Goal: Find specific page/section: Find specific page/section

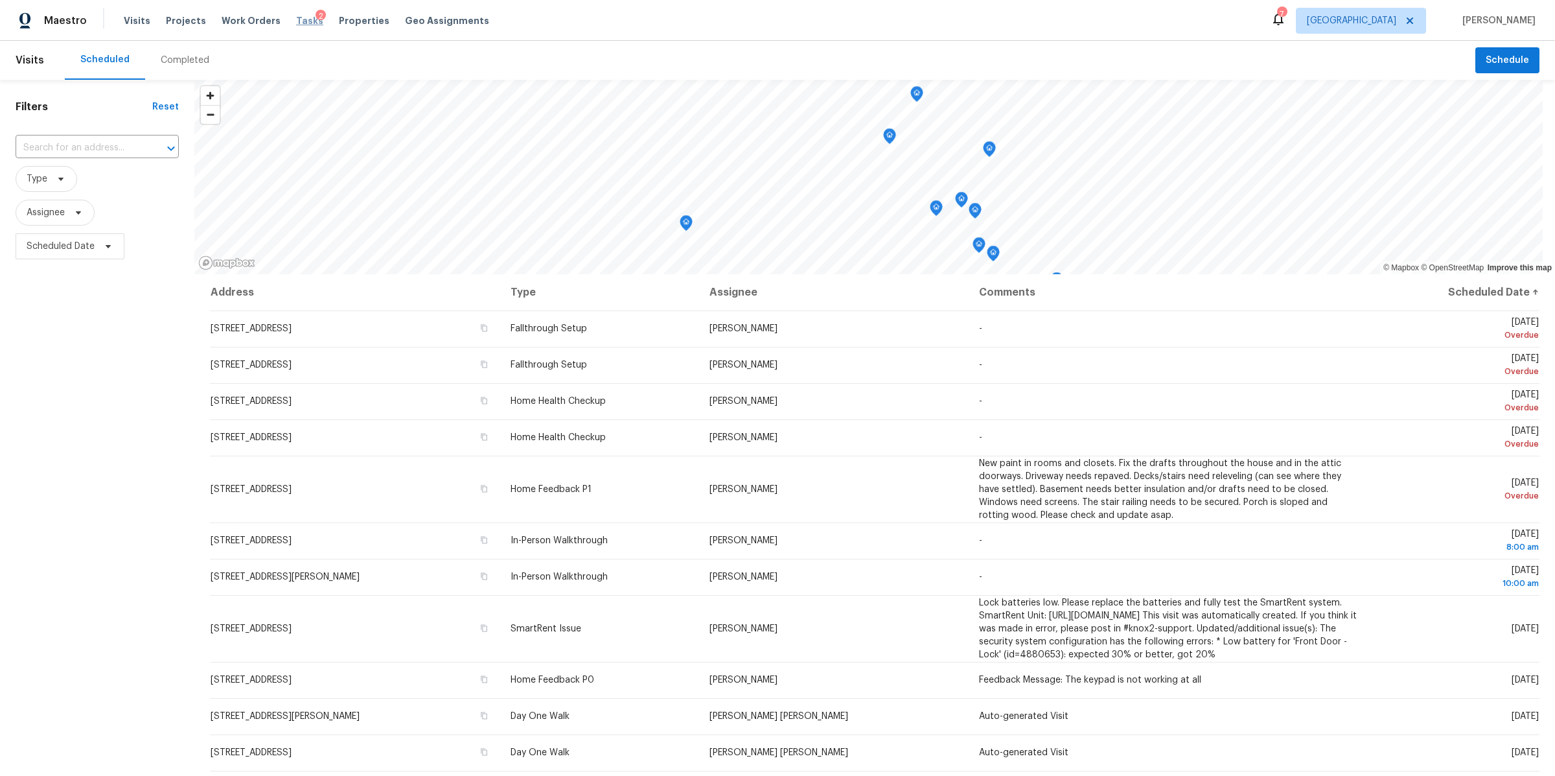
click at [301, 23] on span "Tasks" at bounding box center [309, 20] width 27 height 9
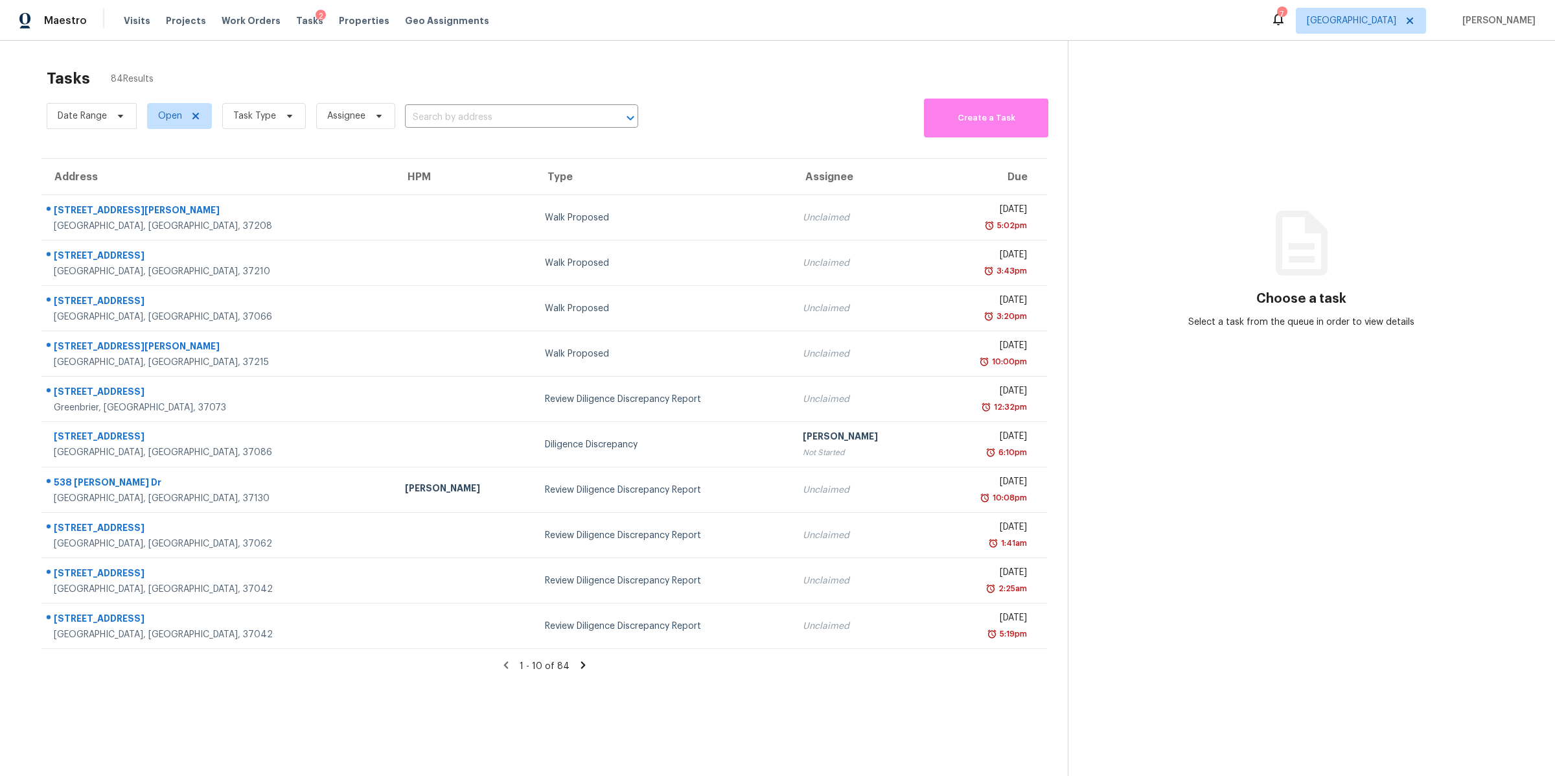
click at [268, 111] on span "Task Type" at bounding box center [254, 116] width 43 height 13
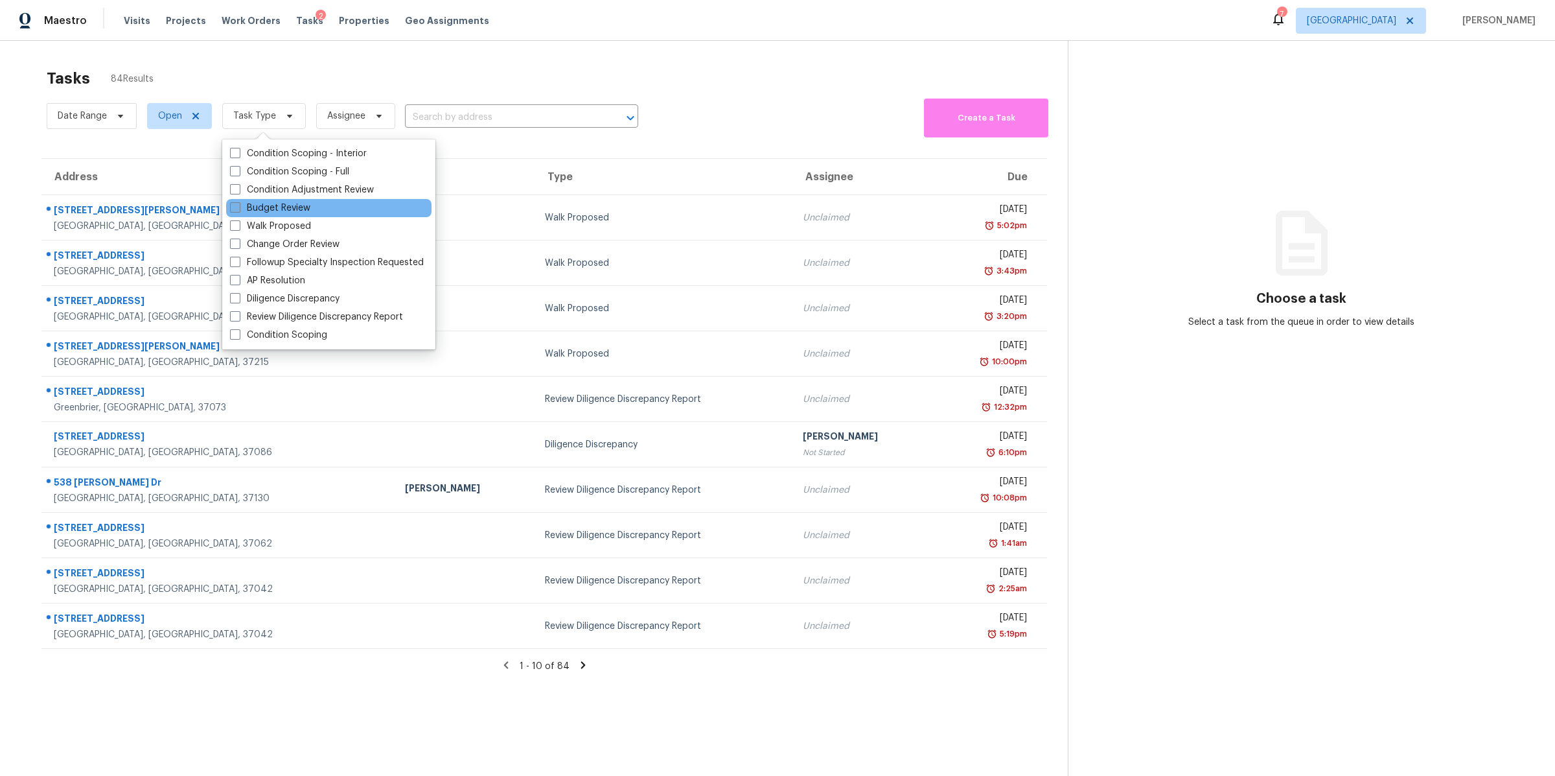
click at [279, 211] on label "Budget Review" at bounding box center [270, 208] width 80 height 13
click at [238, 210] on input "Budget Review" at bounding box center [234, 206] width 8 height 8
checkbox input "true"
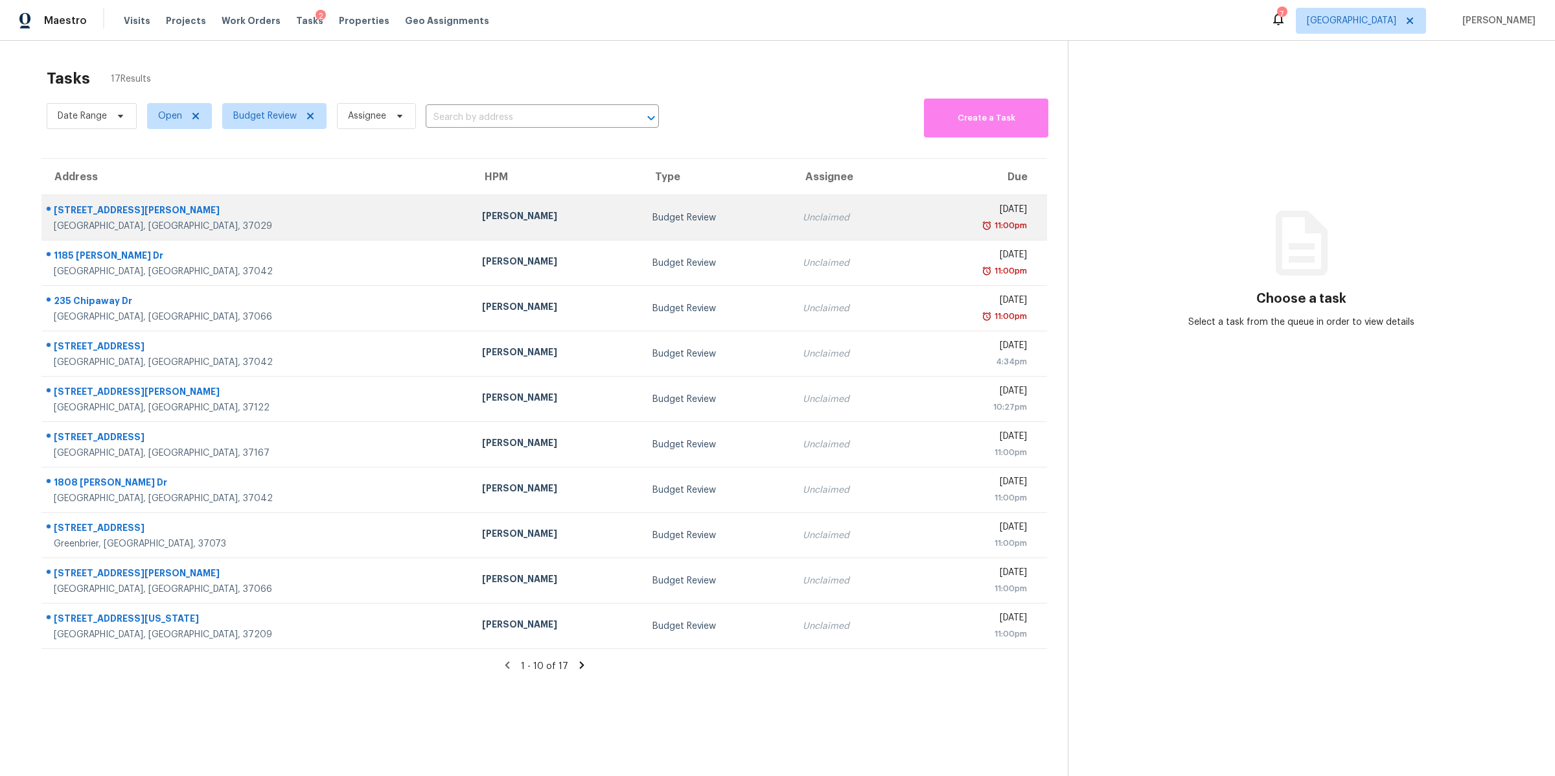
click at [95, 218] on div "[STREET_ADDRESS][PERSON_NAME]" at bounding box center [258, 211] width 408 height 16
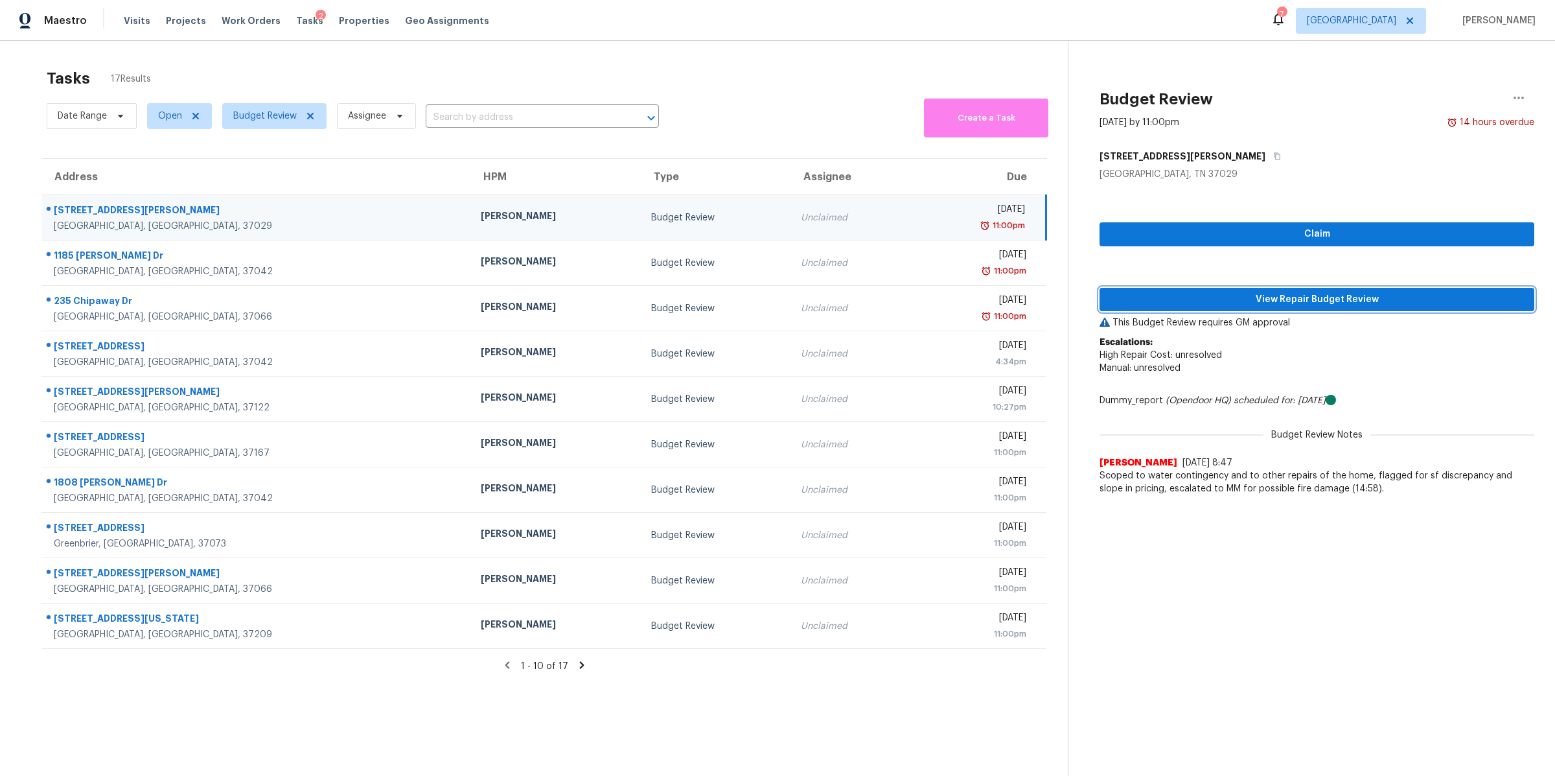
click at [1375, 304] on span "View Repair Budget Review" at bounding box center [1317, 300] width 414 height 16
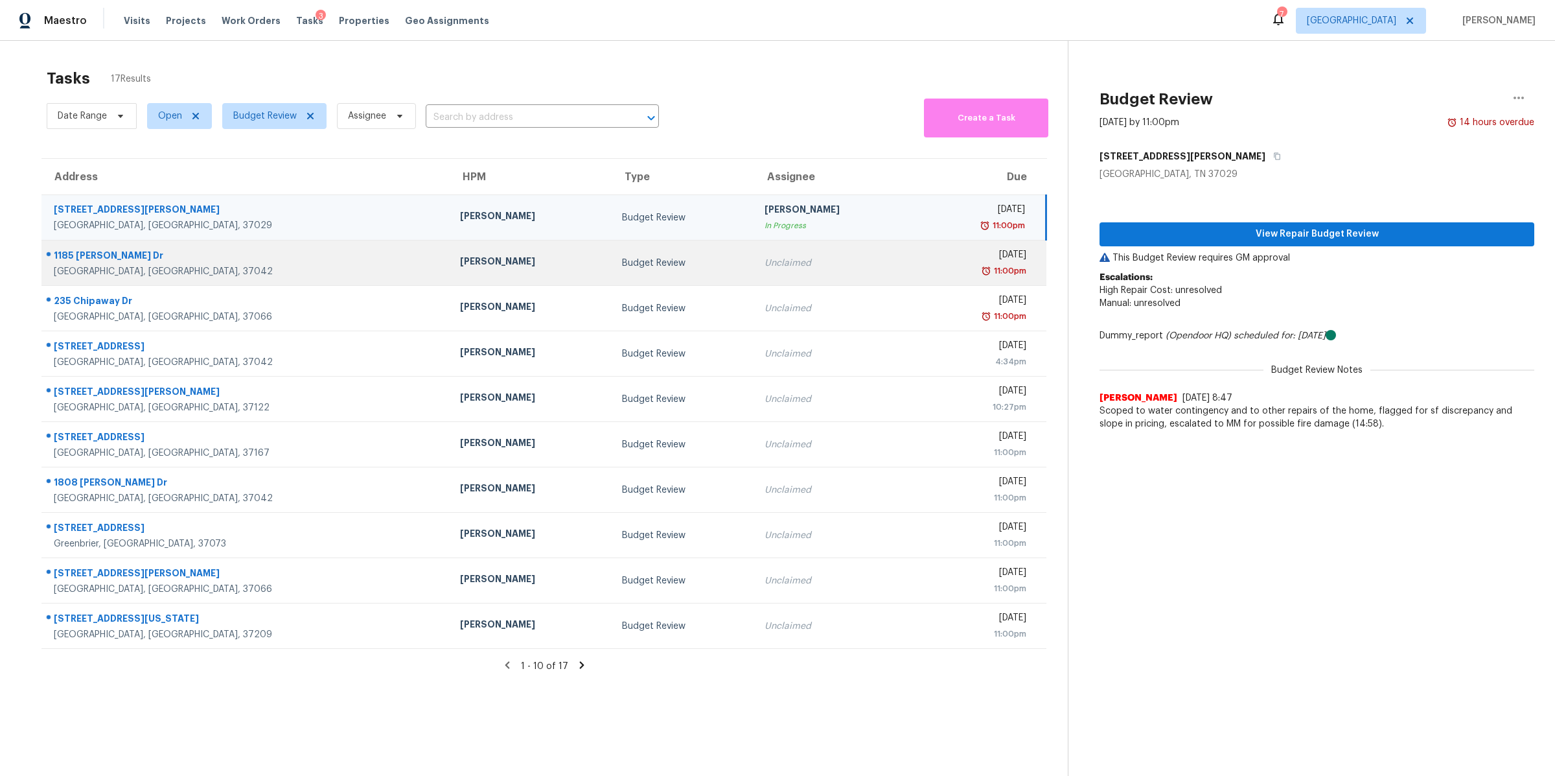
click at [90, 255] on div "1185 [PERSON_NAME] Dr" at bounding box center [247, 257] width 386 height 16
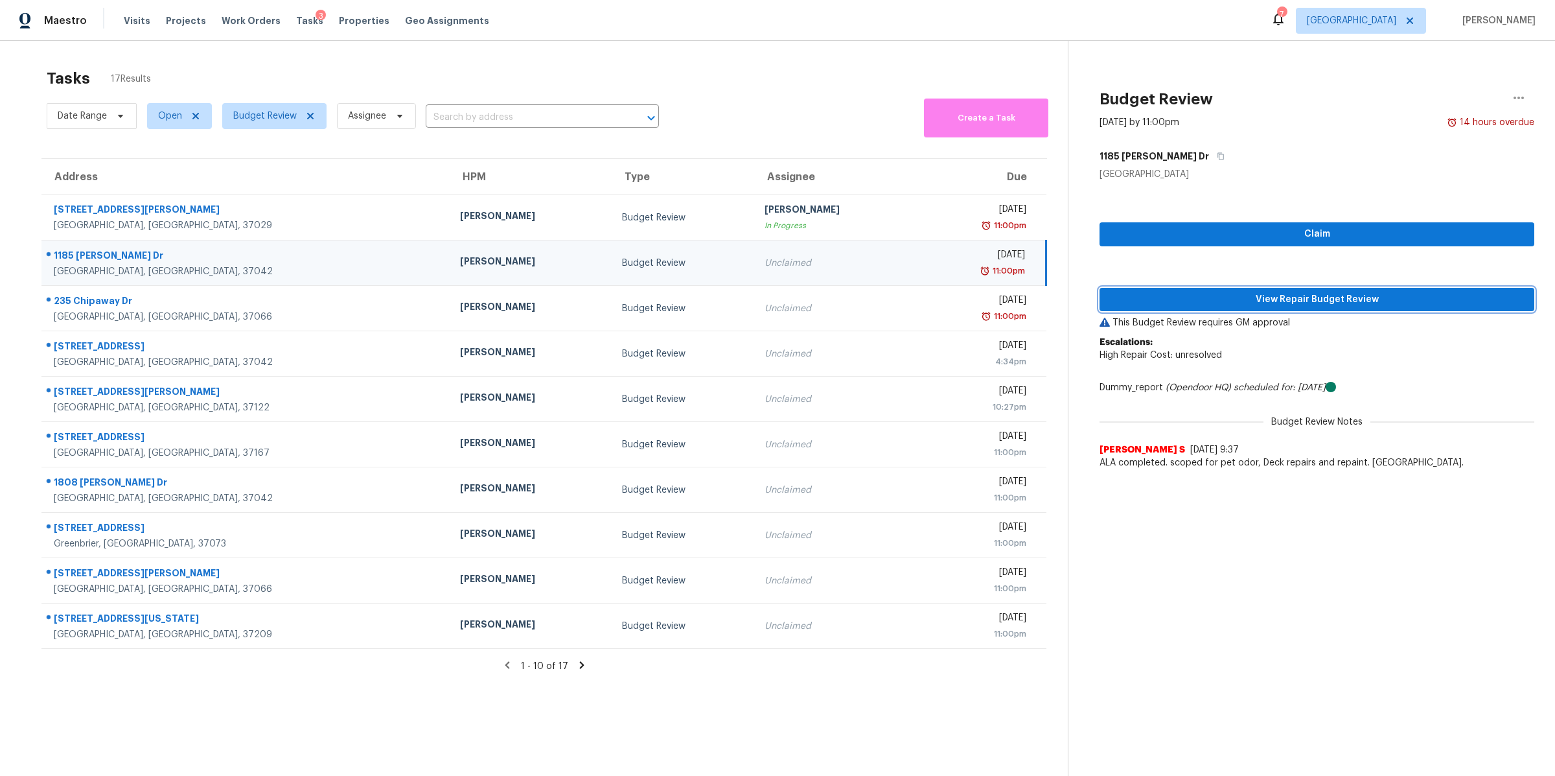
click at [1231, 296] on span "View Repair Budget Review" at bounding box center [1317, 300] width 414 height 16
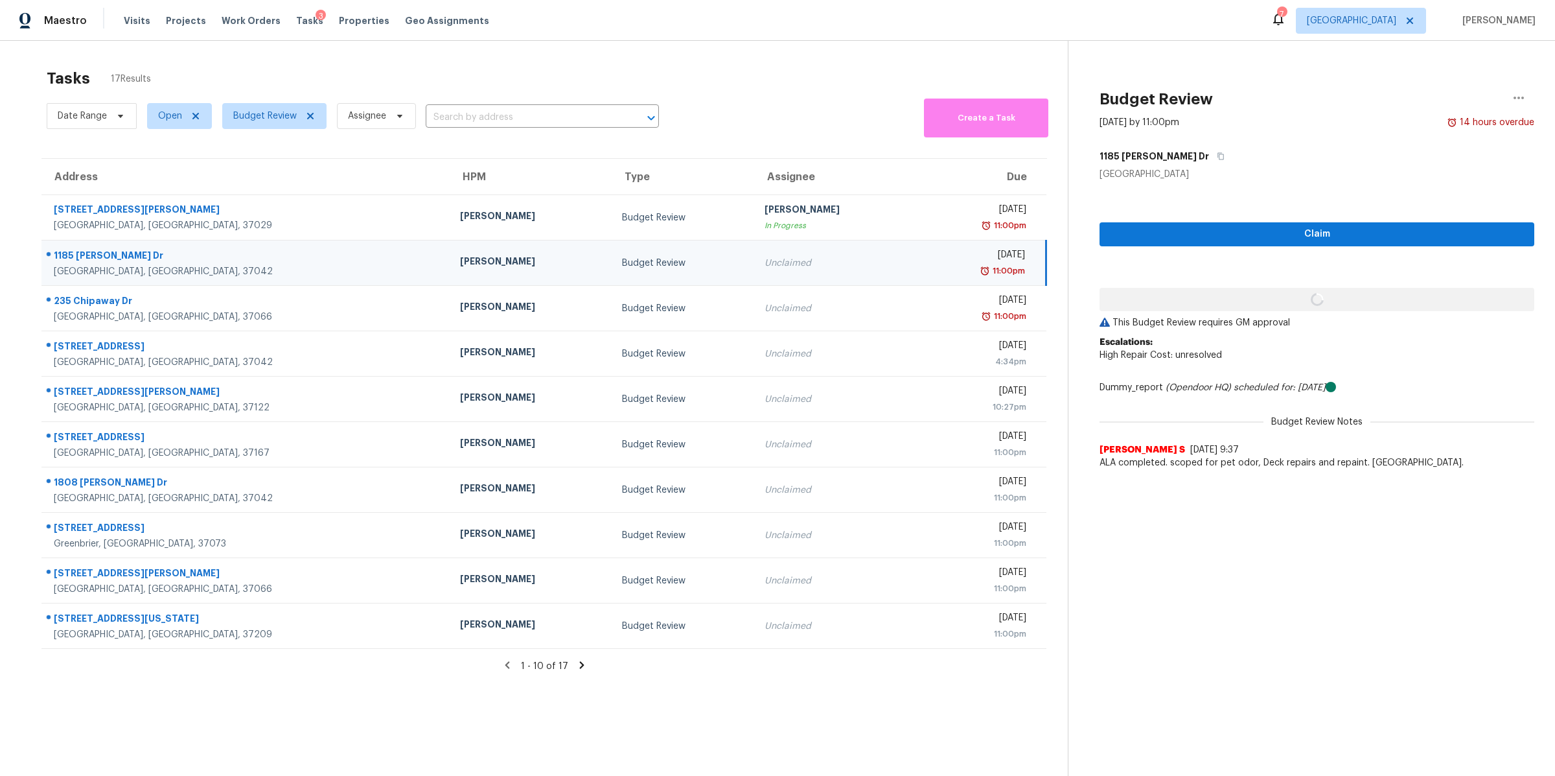
click at [811, 100] on div "Date Range Open Budget Review Assignee ​ Create a Task" at bounding box center [557, 116] width 1021 height 42
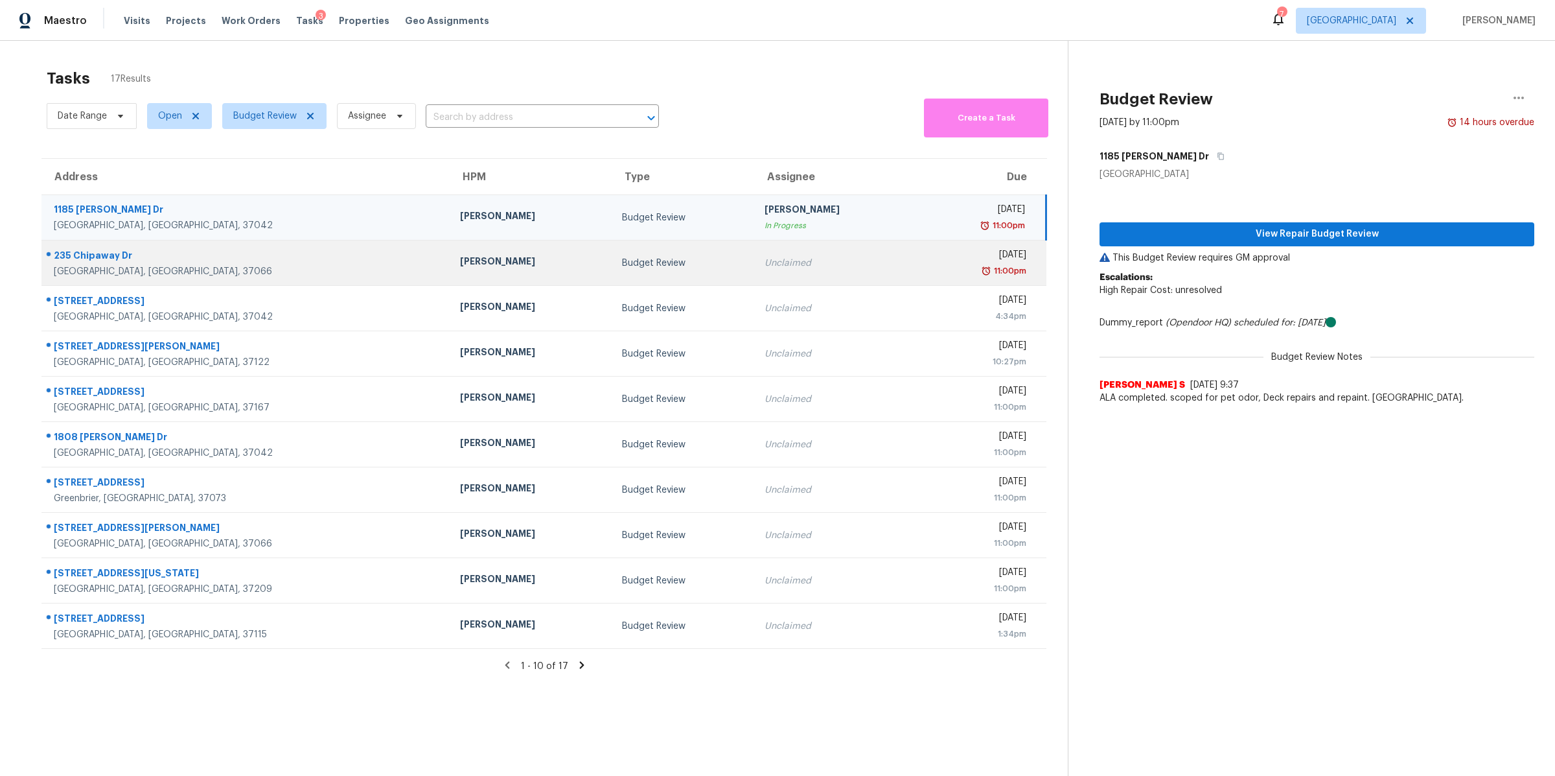
click at [89, 262] on div "235 Chipaway Dr" at bounding box center [247, 257] width 386 height 16
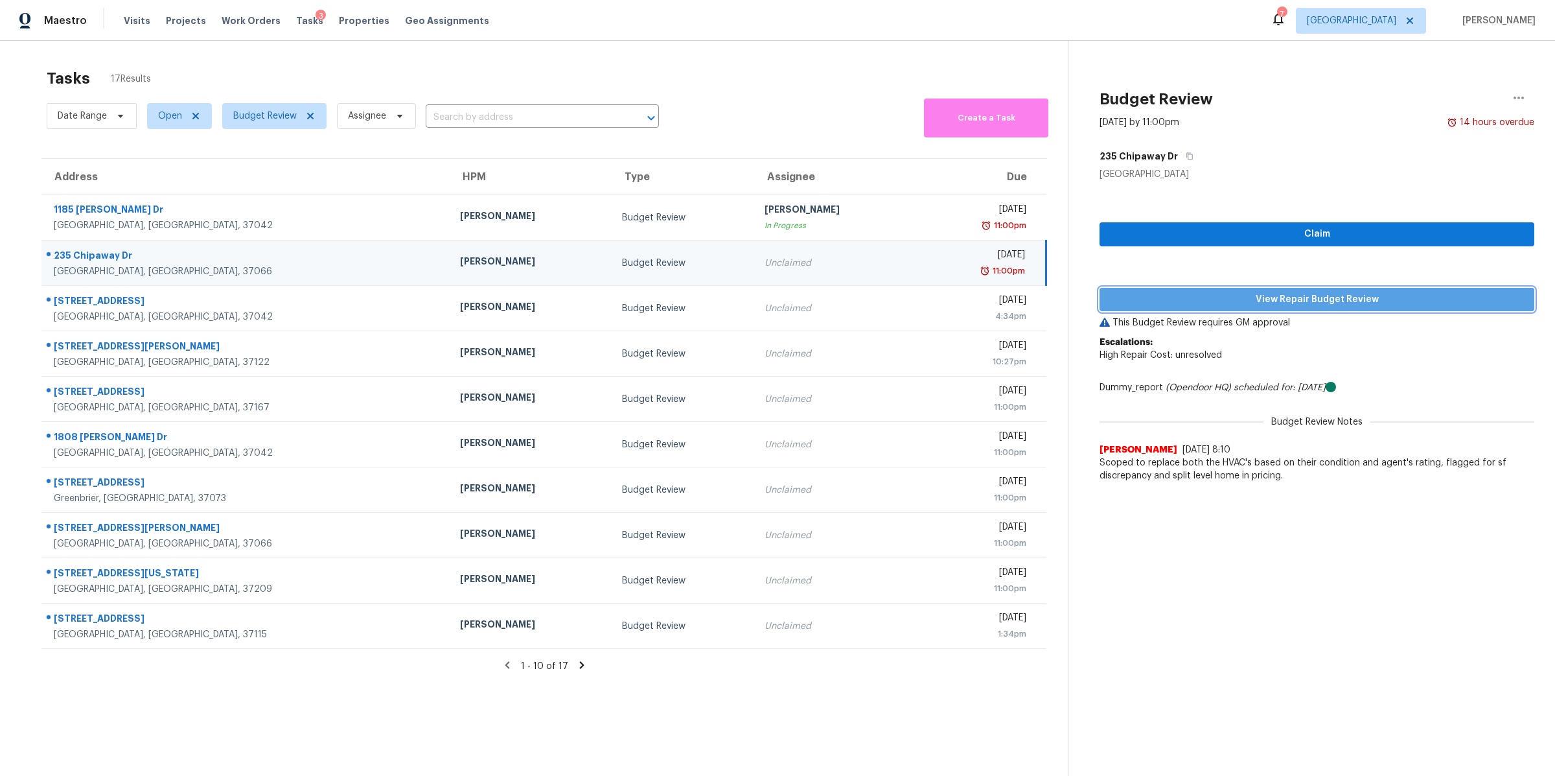
click at [1305, 303] on span "View Repair Budget Review" at bounding box center [1317, 300] width 414 height 16
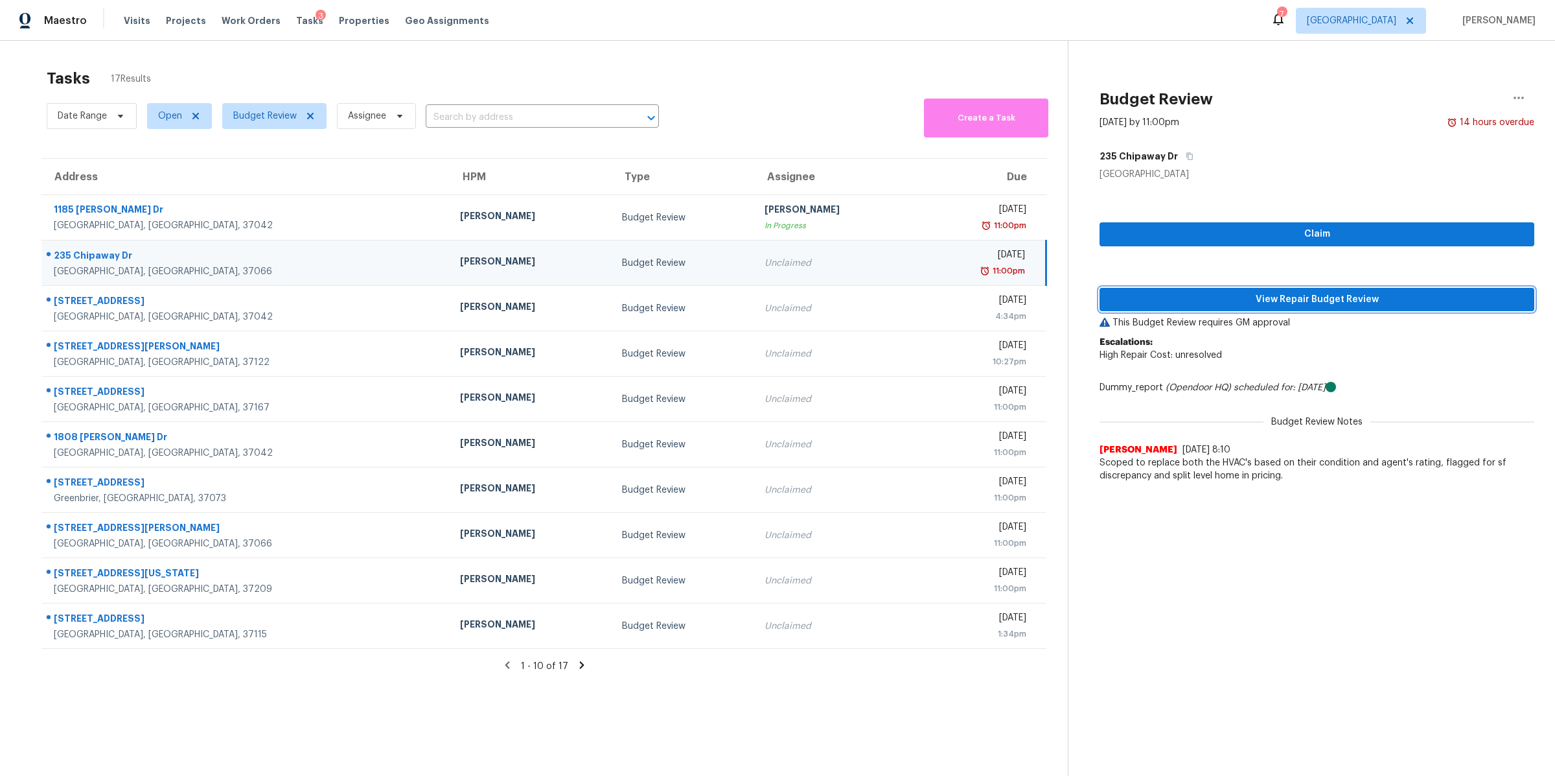
click at [1283, 302] on span "View Repair Budget Review" at bounding box center [1317, 300] width 414 height 16
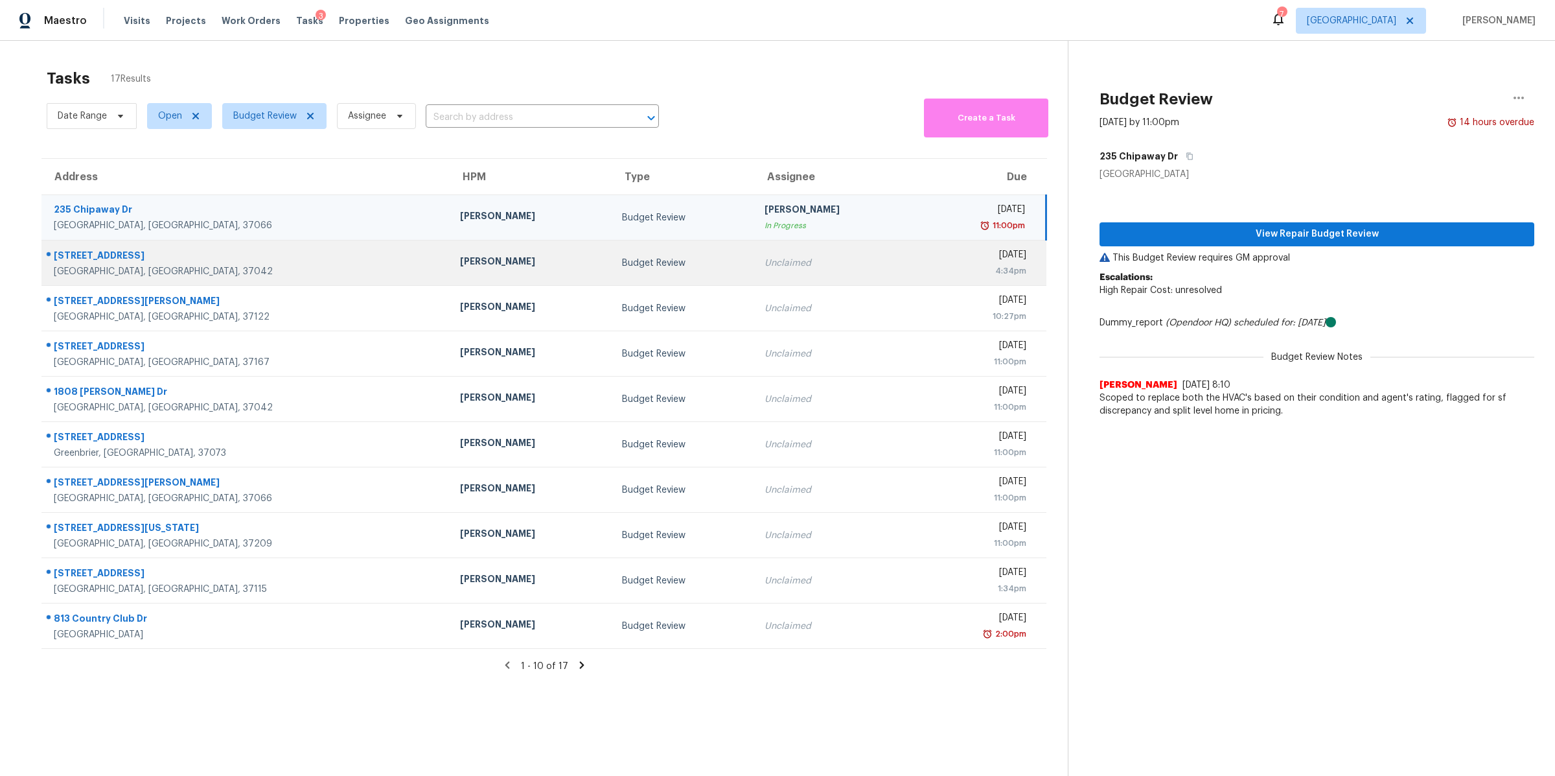
click at [104, 266] on div "[GEOGRAPHIC_DATA], [GEOGRAPHIC_DATA], 37042" at bounding box center [247, 271] width 386 height 13
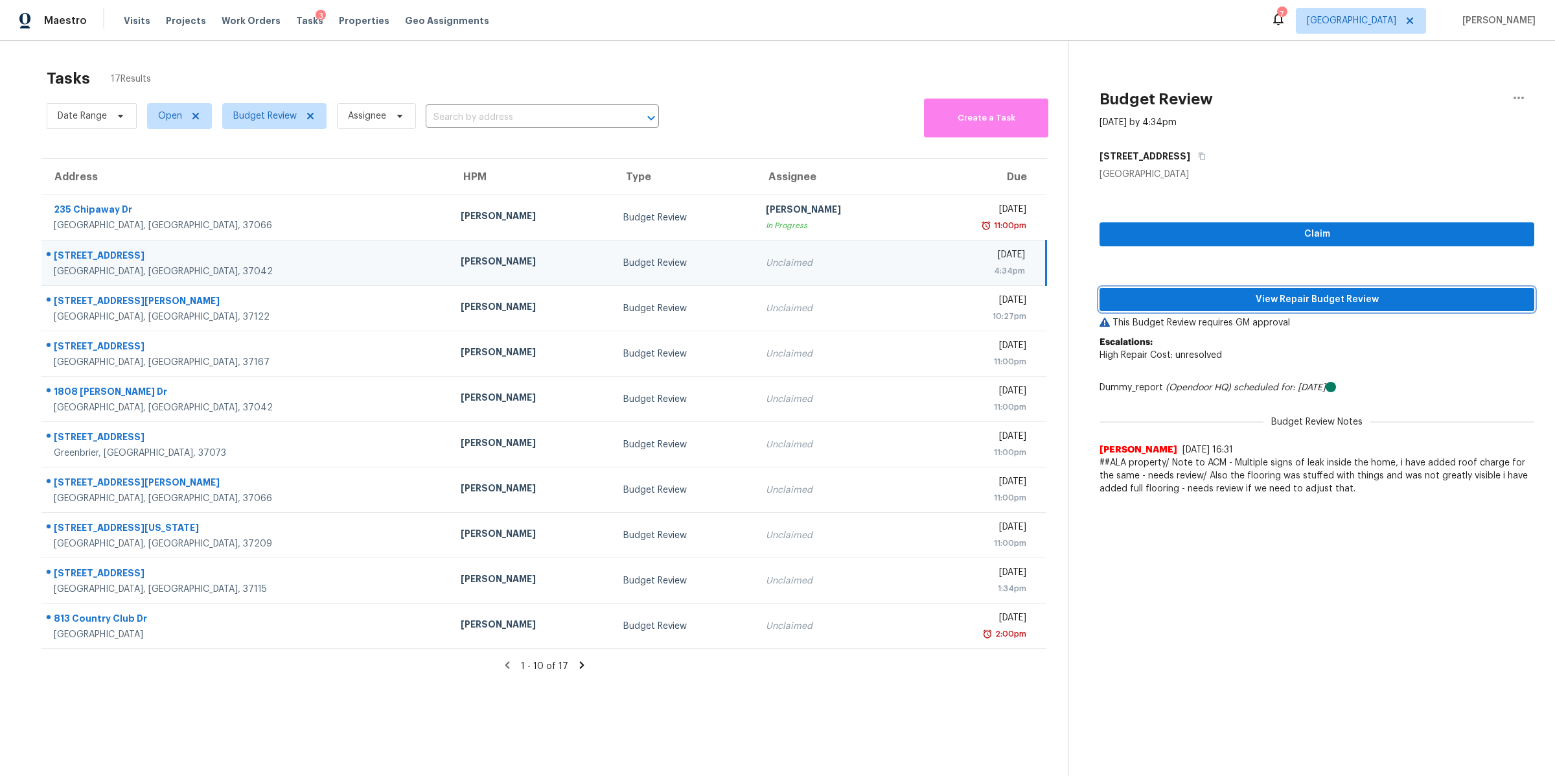
click at [1251, 302] on span "View Repair Budget Review" at bounding box center [1317, 300] width 414 height 16
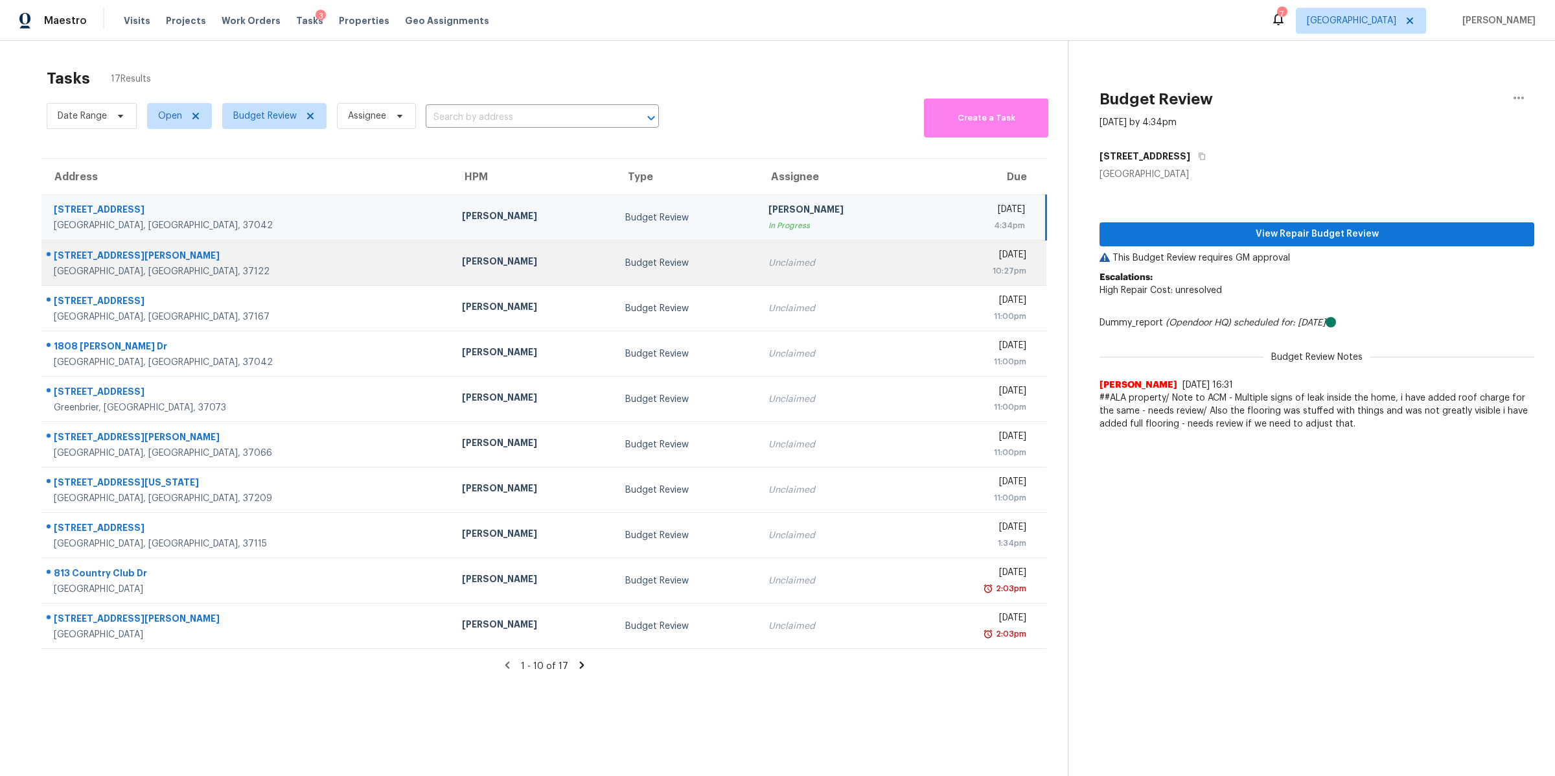
click at [79, 268] on div "[GEOGRAPHIC_DATA], [GEOGRAPHIC_DATA], 37122" at bounding box center [248, 271] width 388 height 13
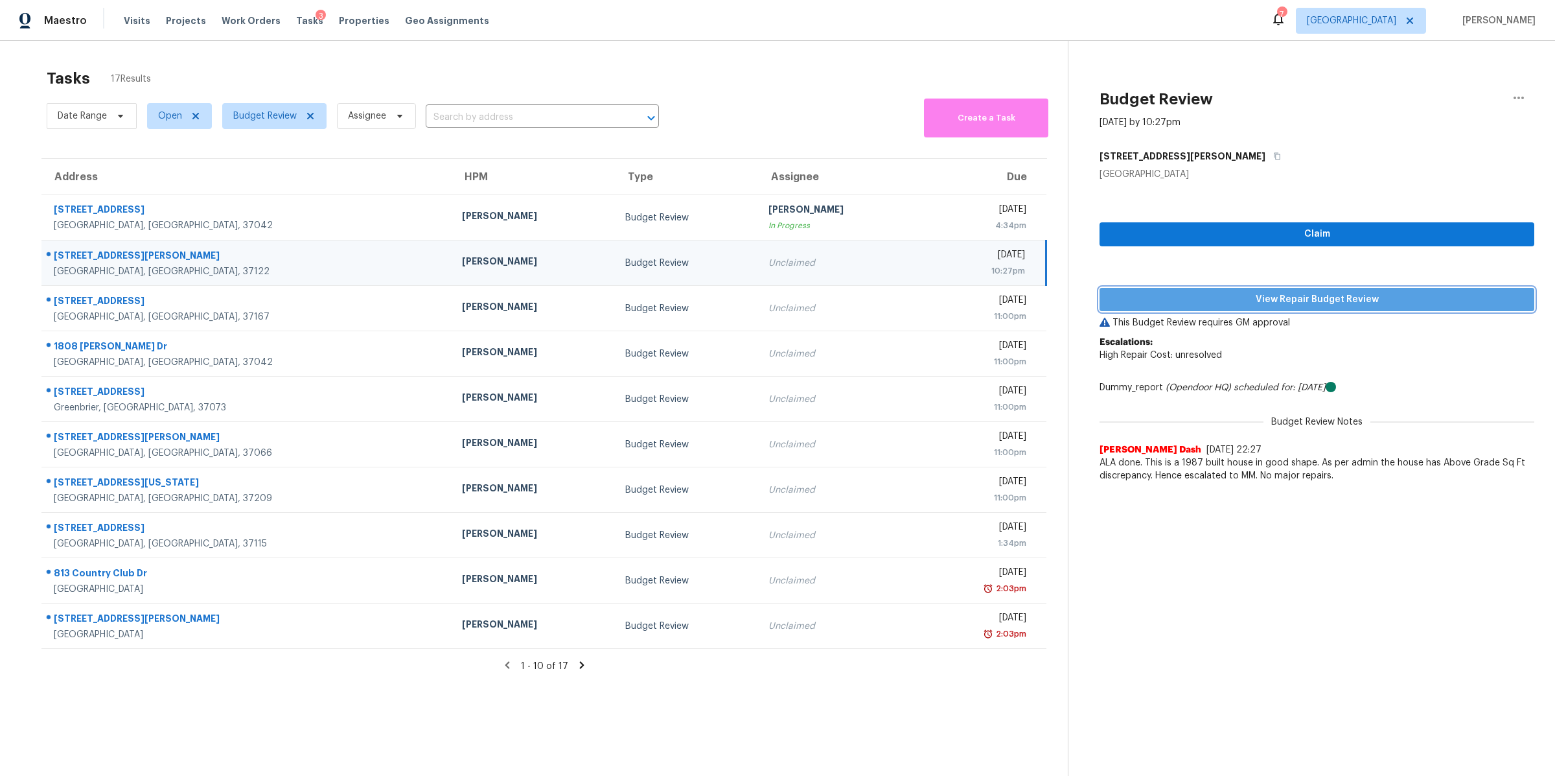
click at [1284, 294] on span "View Repair Budget Review" at bounding box center [1317, 300] width 414 height 16
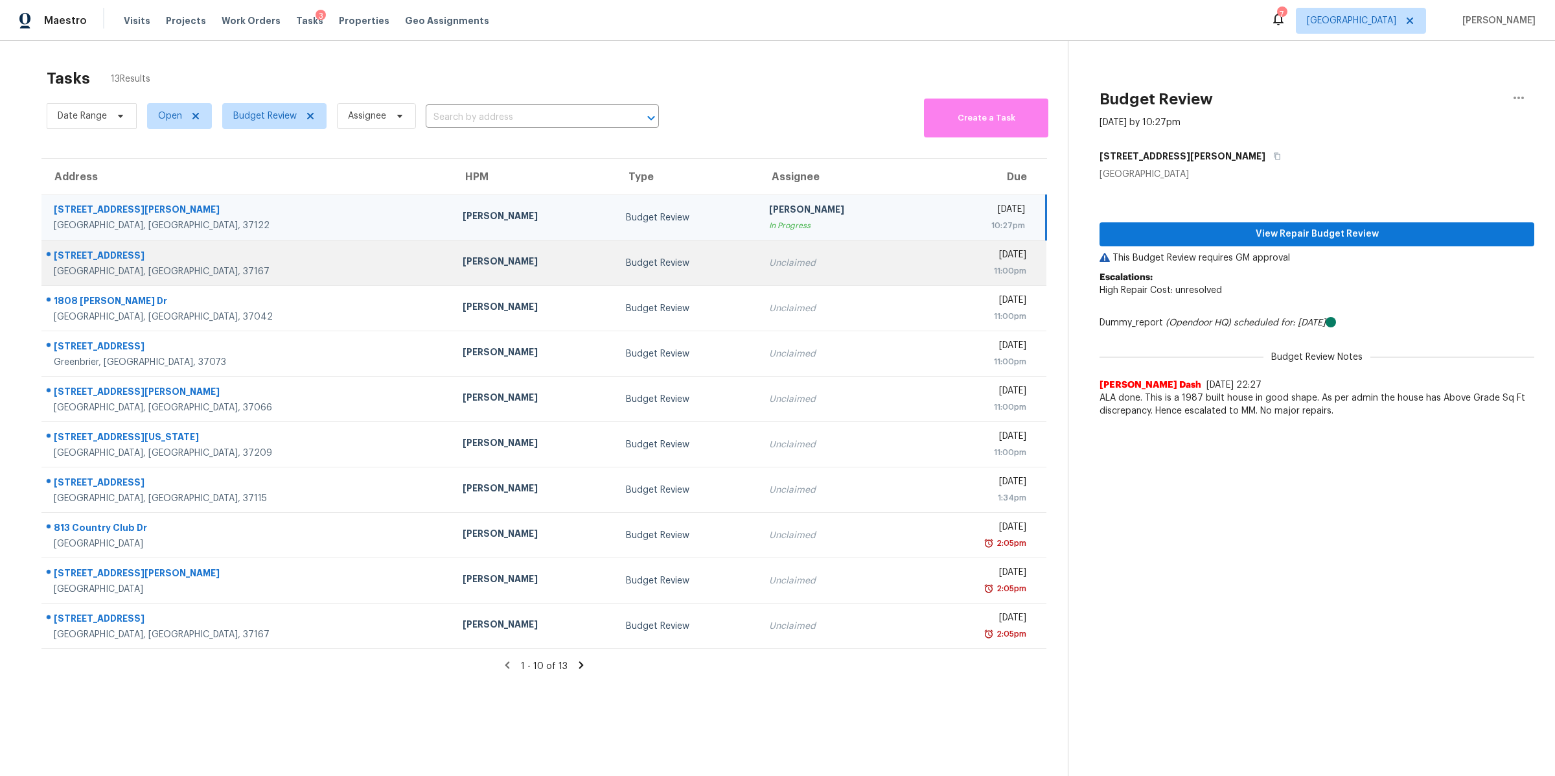
click at [70, 257] on div "[STREET_ADDRESS]" at bounding box center [248, 257] width 388 height 16
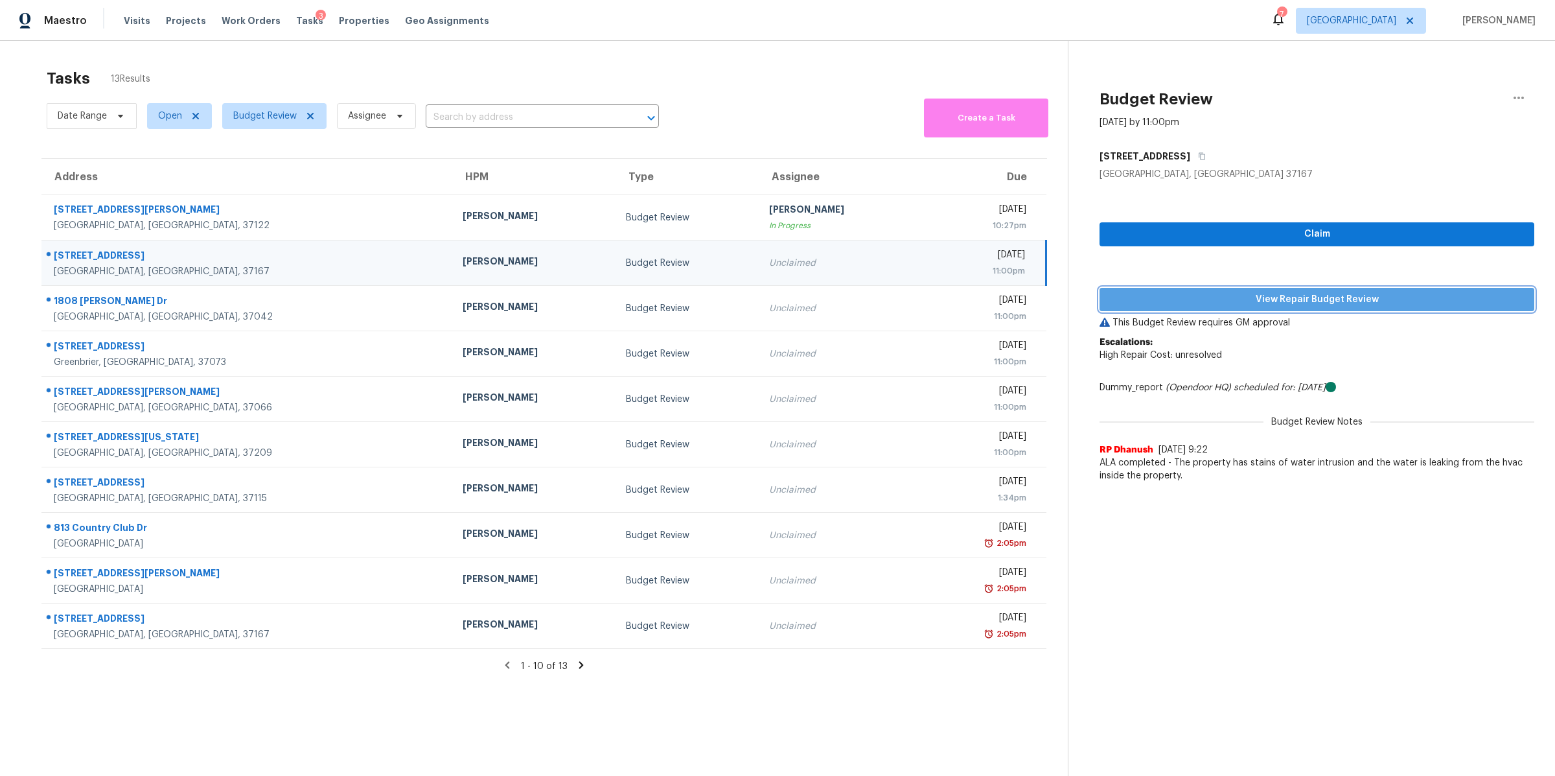
click at [1332, 297] on span "View Repair Budget Review" at bounding box center [1317, 300] width 414 height 16
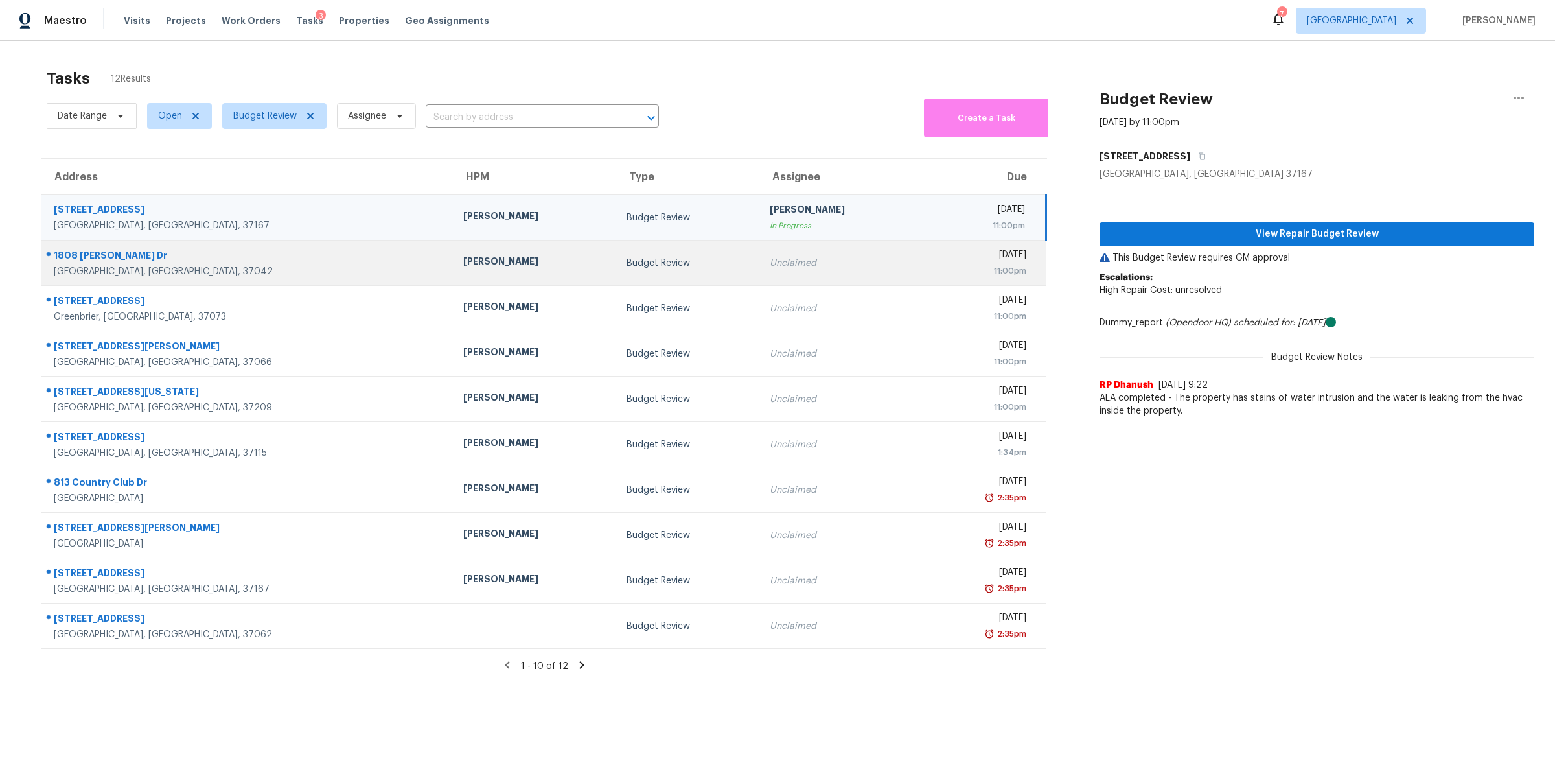
click at [99, 253] on div "1808 [PERSON_NAME] Dr" at bounding box center [248, 257] width 389 height 16
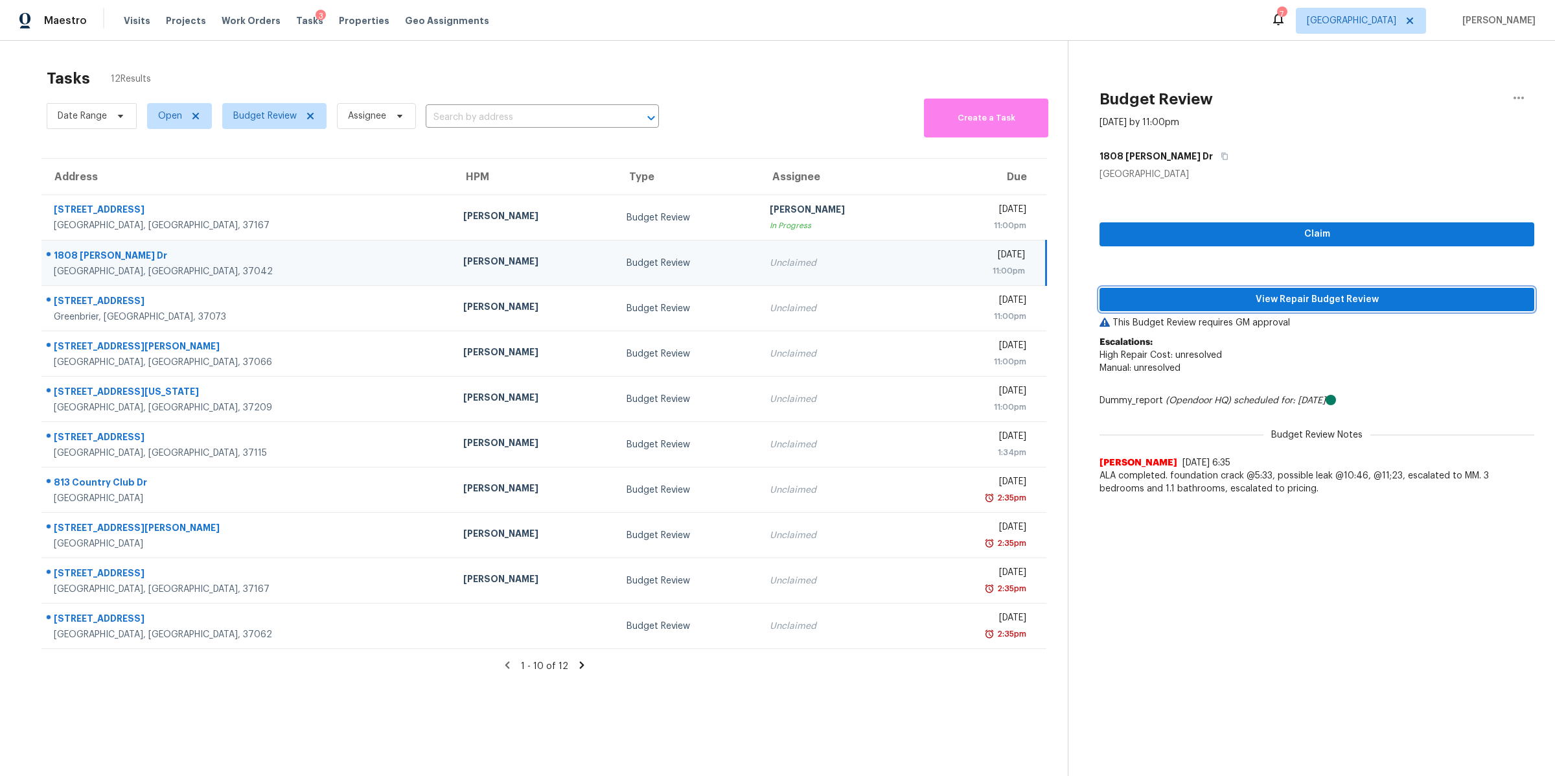
click at [1311, 297] on span "View Repair Budget Review" at bounding box center [1317, 300] width 414 height 16
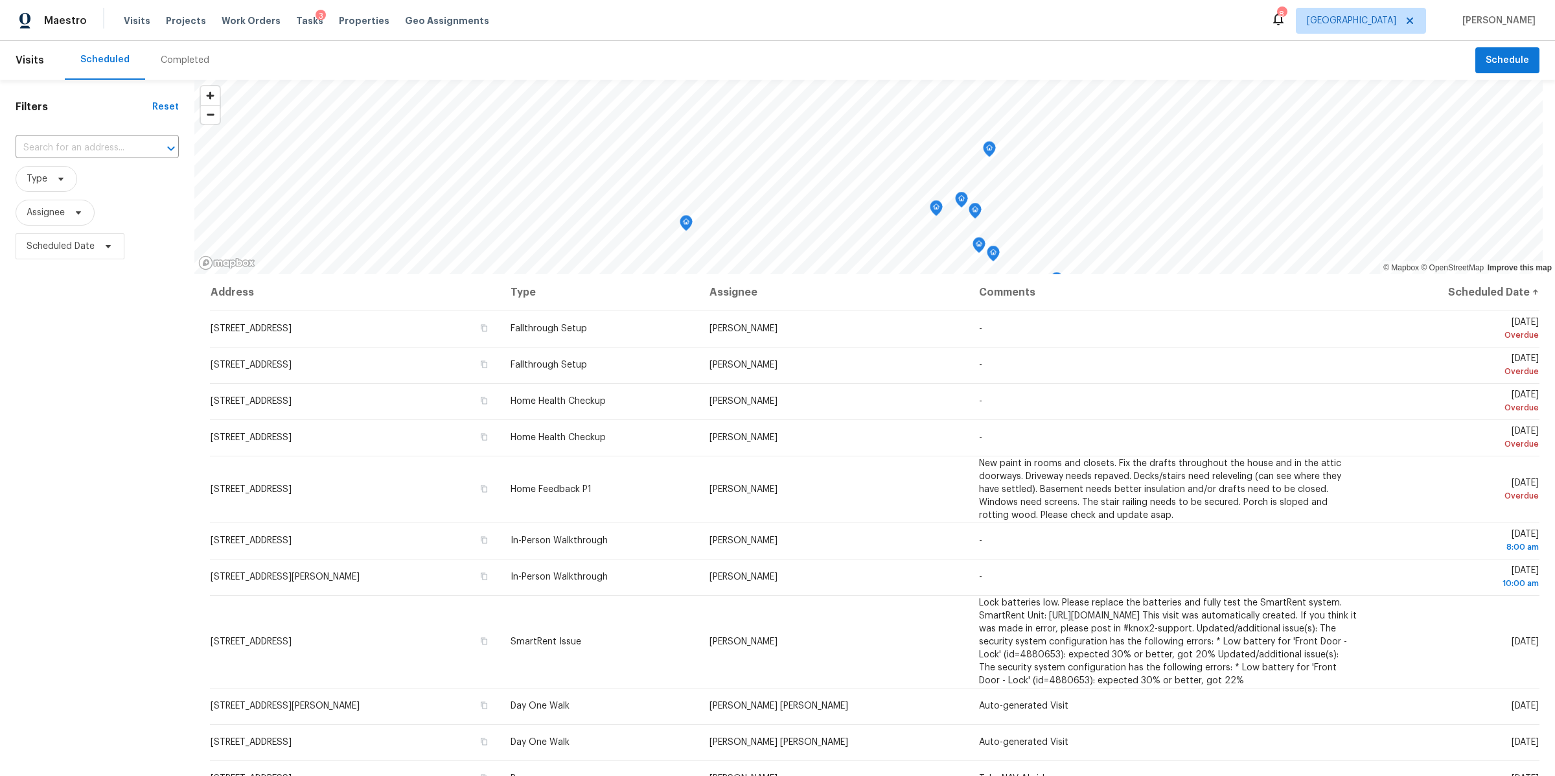
click at [251, 35] on div "Maestro Visits Projects Work Orders Tasks 3 Properties Geo Assignments 8 Nashvi…" at bounding box center [777, 20] width 1555 height 41
click at [247, 27] on span "Work Orders" at bounding box center [251, 20] width 59 height 13
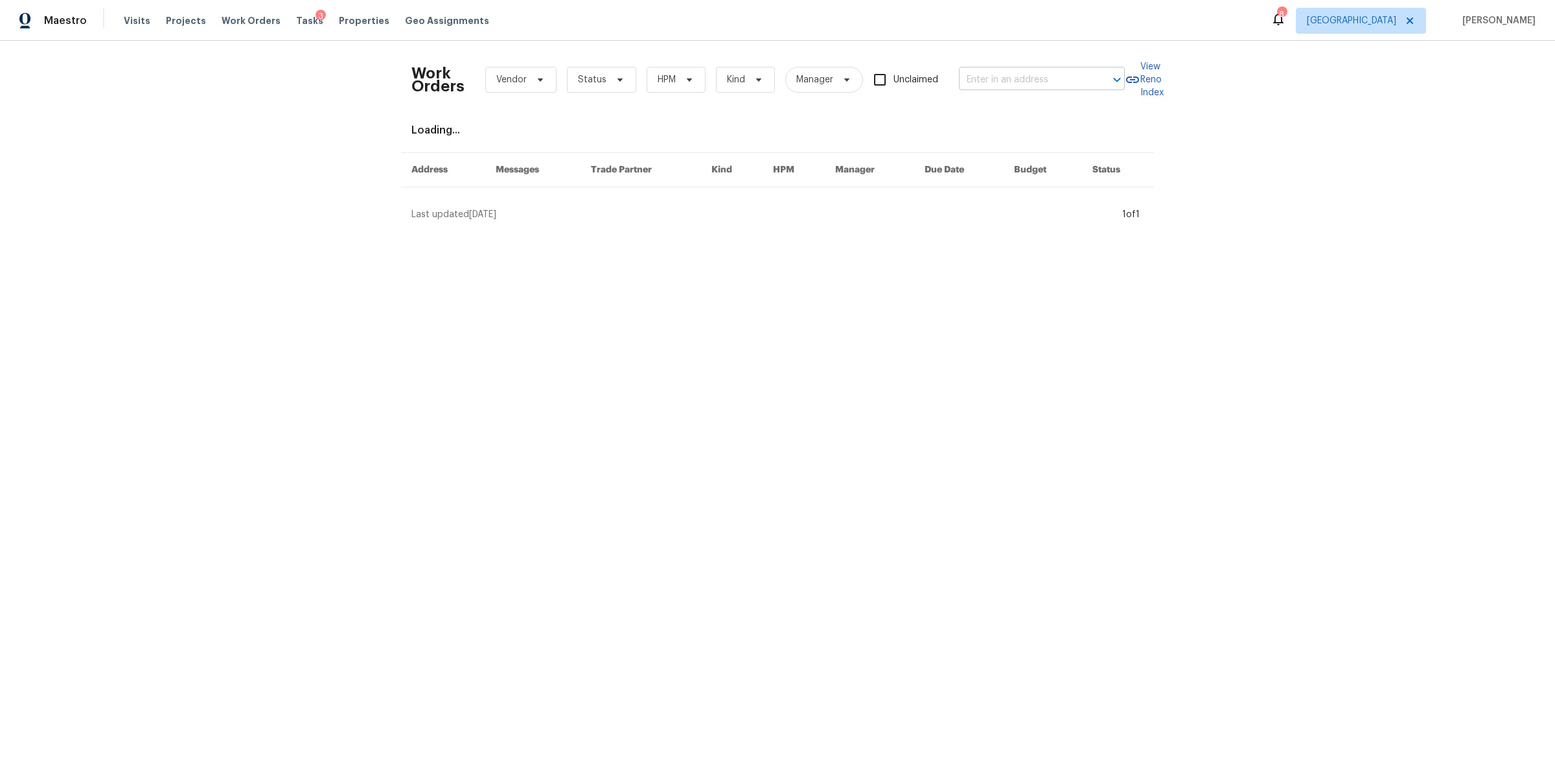
click at [977, 84] on input "text" at bounding box center [1024, 80] width 130 height 20
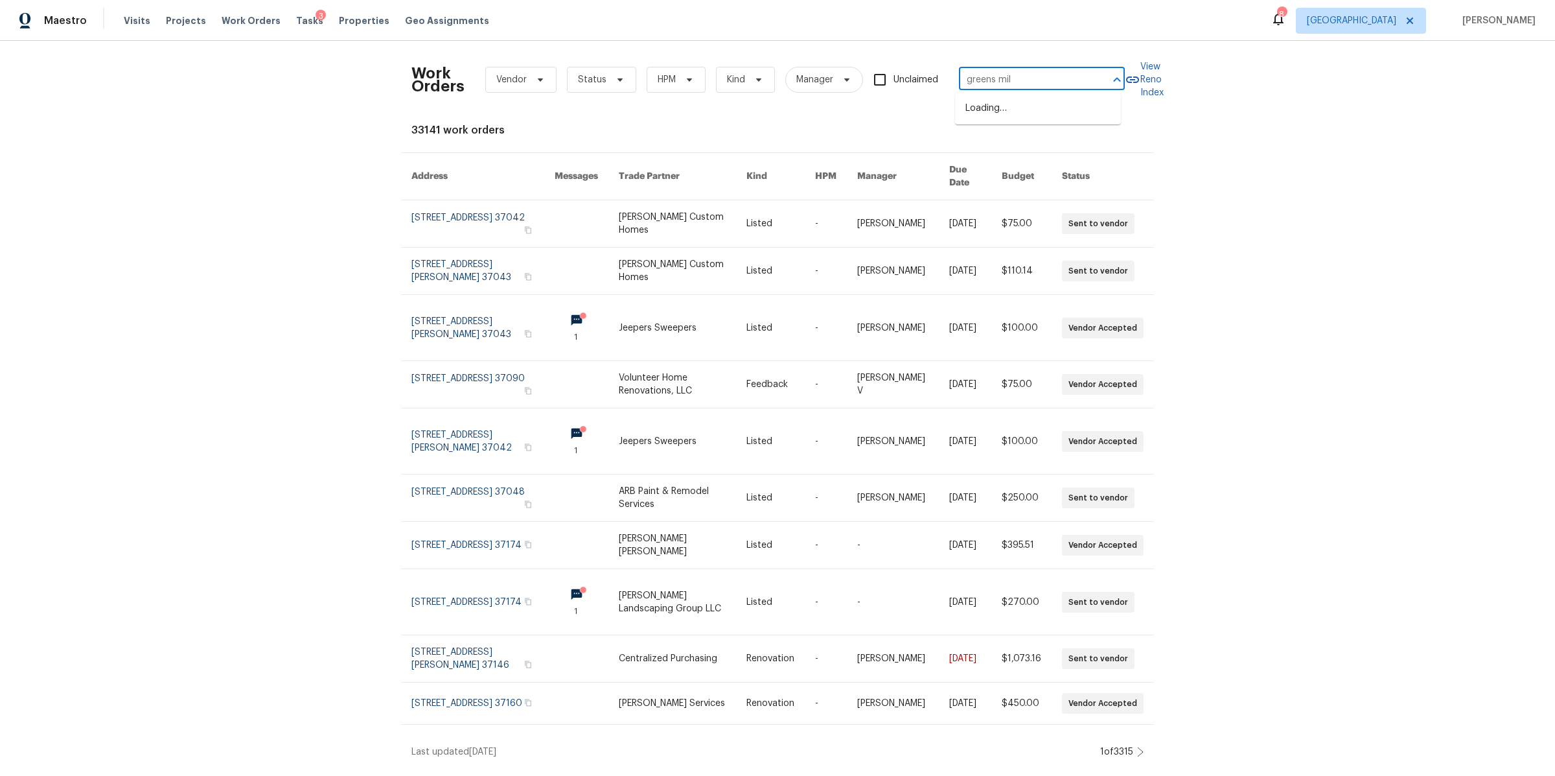
type input "greens mill"
click at [1018, 110] on li "[STREET_ADDRESS]" at bounding box center [1038, 108] width 166 height 21
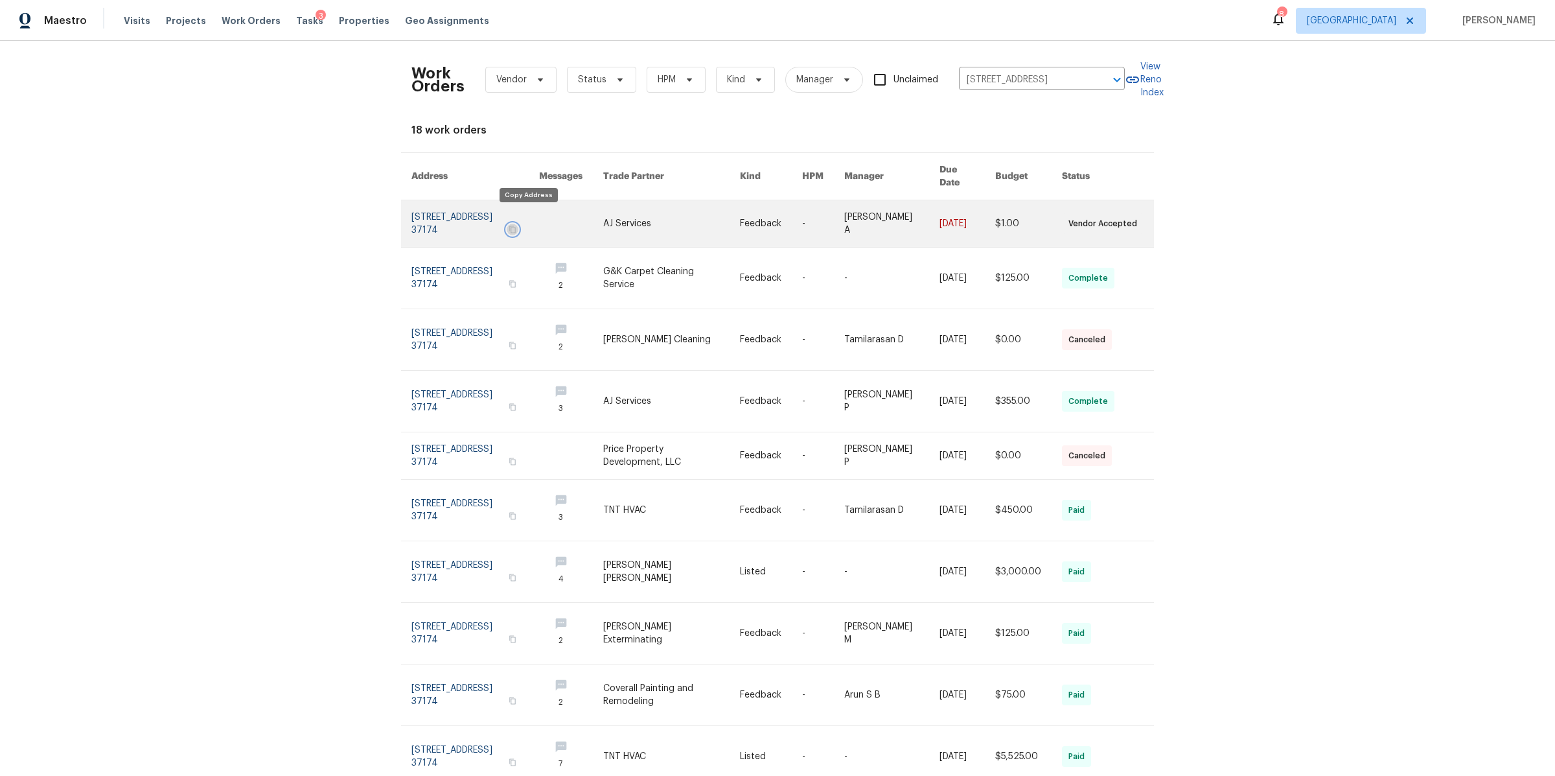
click at [517, 226] on icon "button" at bounding box center [513, 230] width 8 height 8
click at [499, 222] on link at bounding box center [476, 223] width 128 height 47
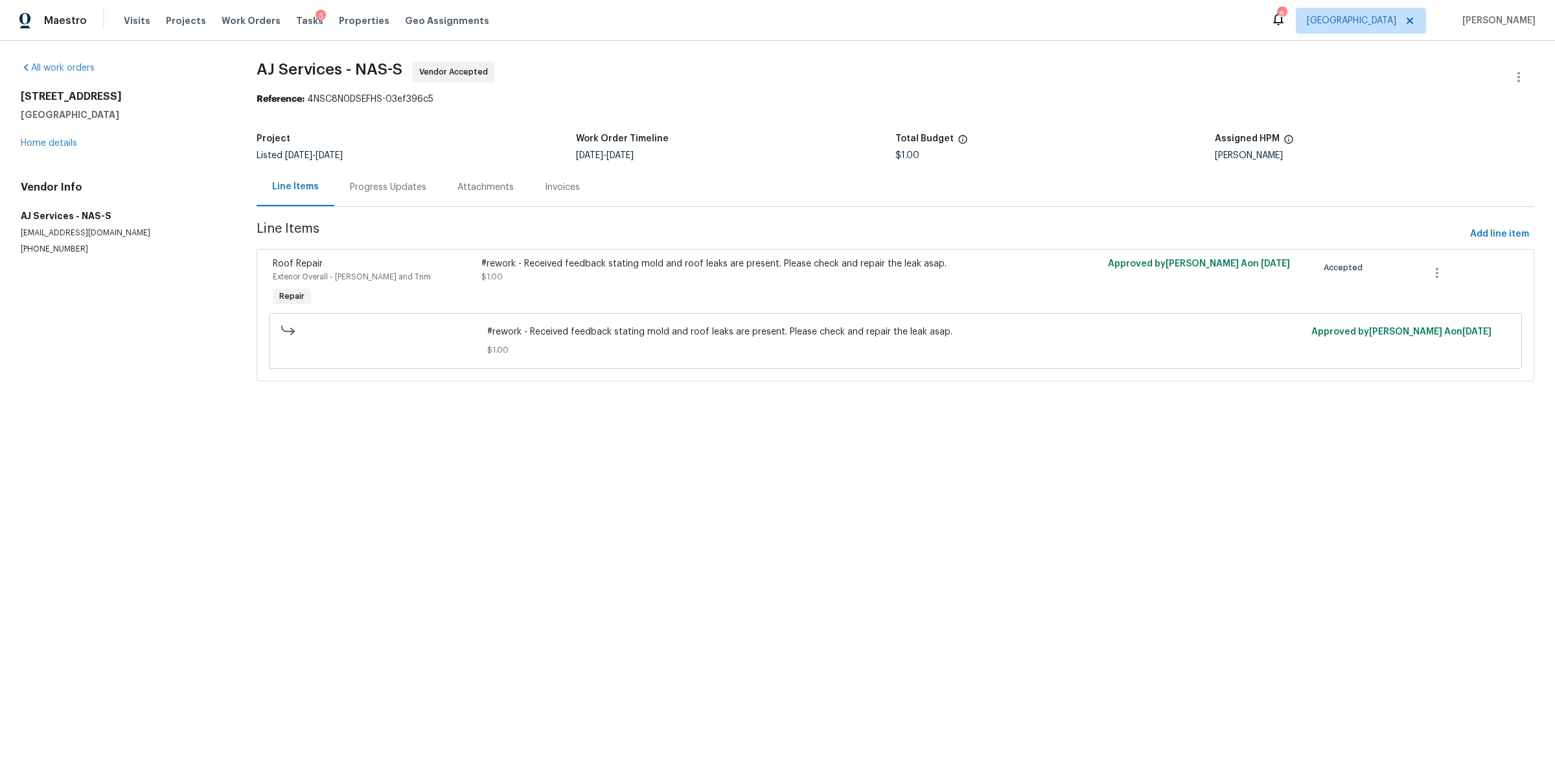
click at [632, 275] on div "#rework - Received feedback stating mold and roof leaks are present. Please che…" at bounding box center [739, 270] width 515 height 26
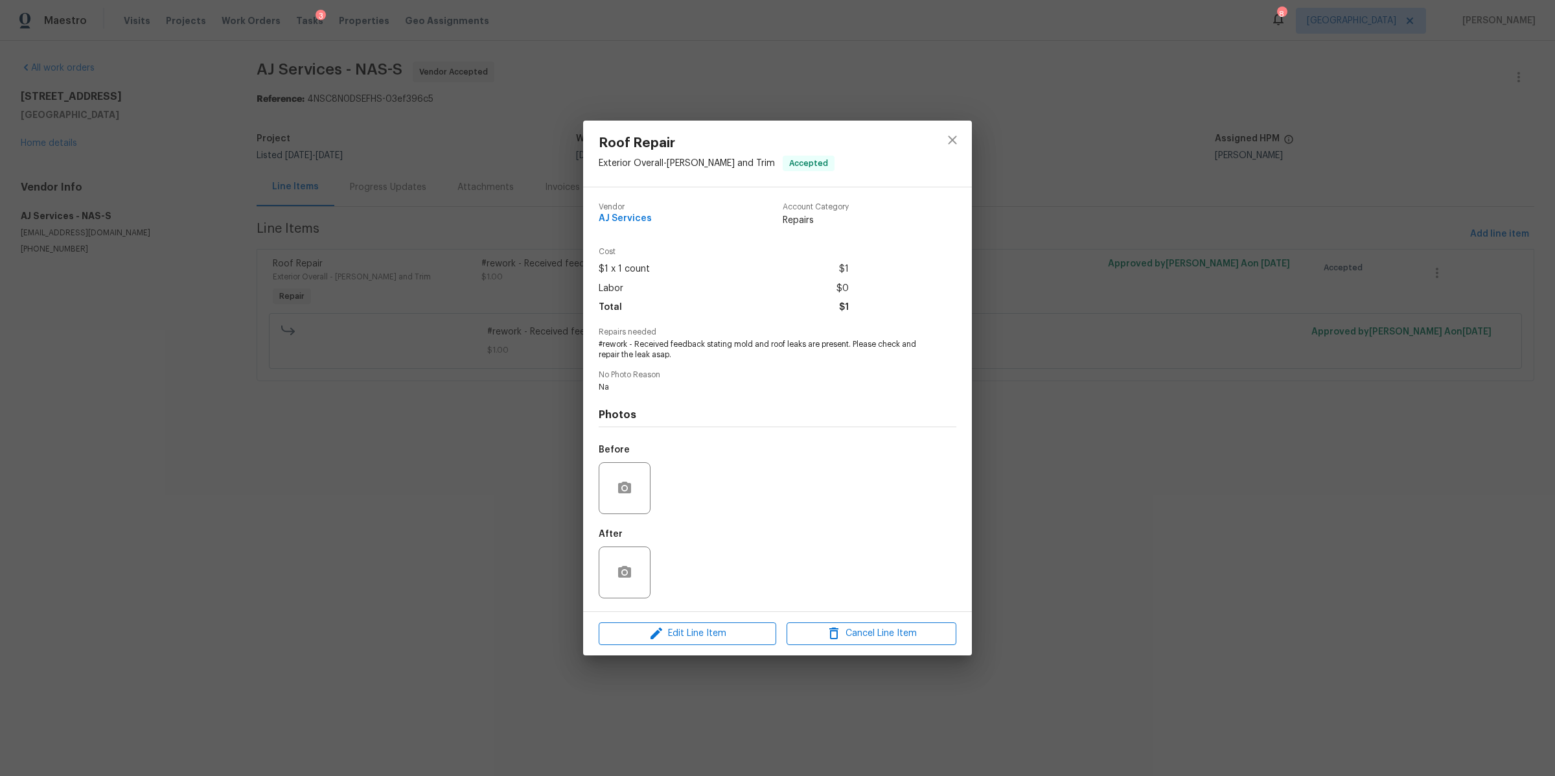
click at [485, 456] on div "Roof Repair Exterior Overall - Eaves and Trim Accepted Vendor AJ Services Accou…" at bounding box center [777, 388] width 1555 height 776
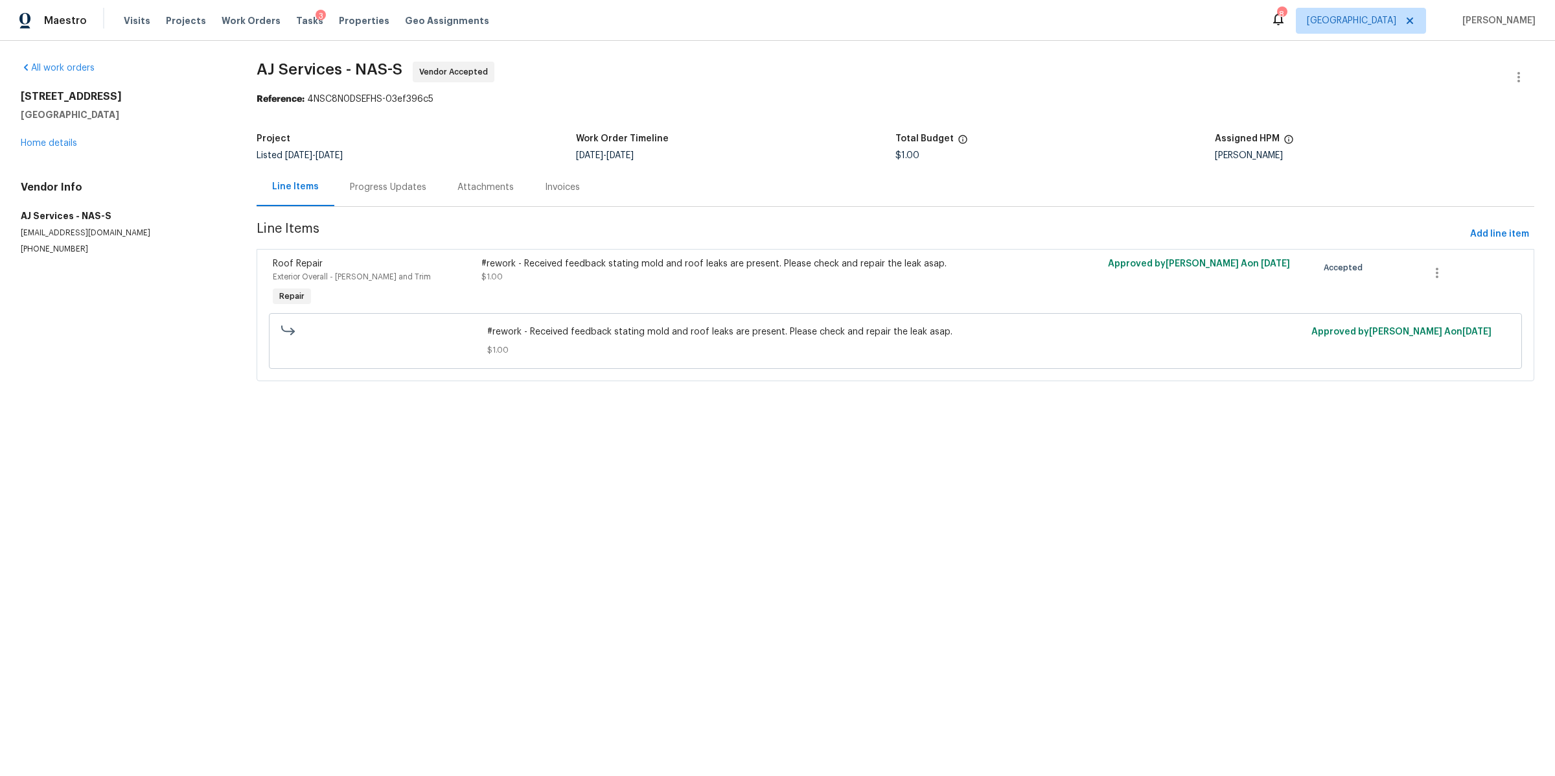
click at [367, 186] on div "Progress Updates" at bounding box center [388, 187] width 76 height 13
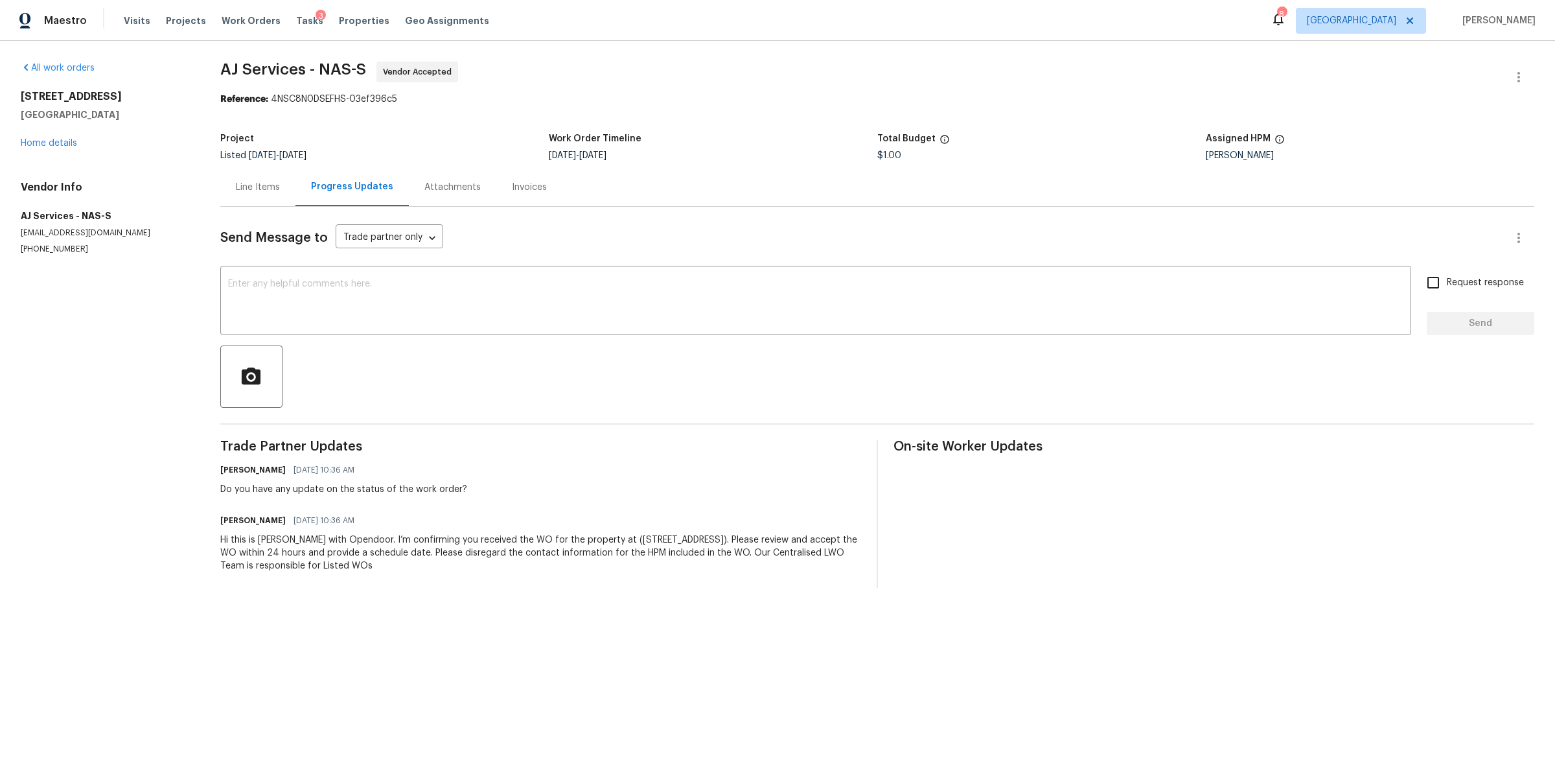
click at [257, 179] on div "Line Items" at bounding box center [257, 187] width 75 height 38
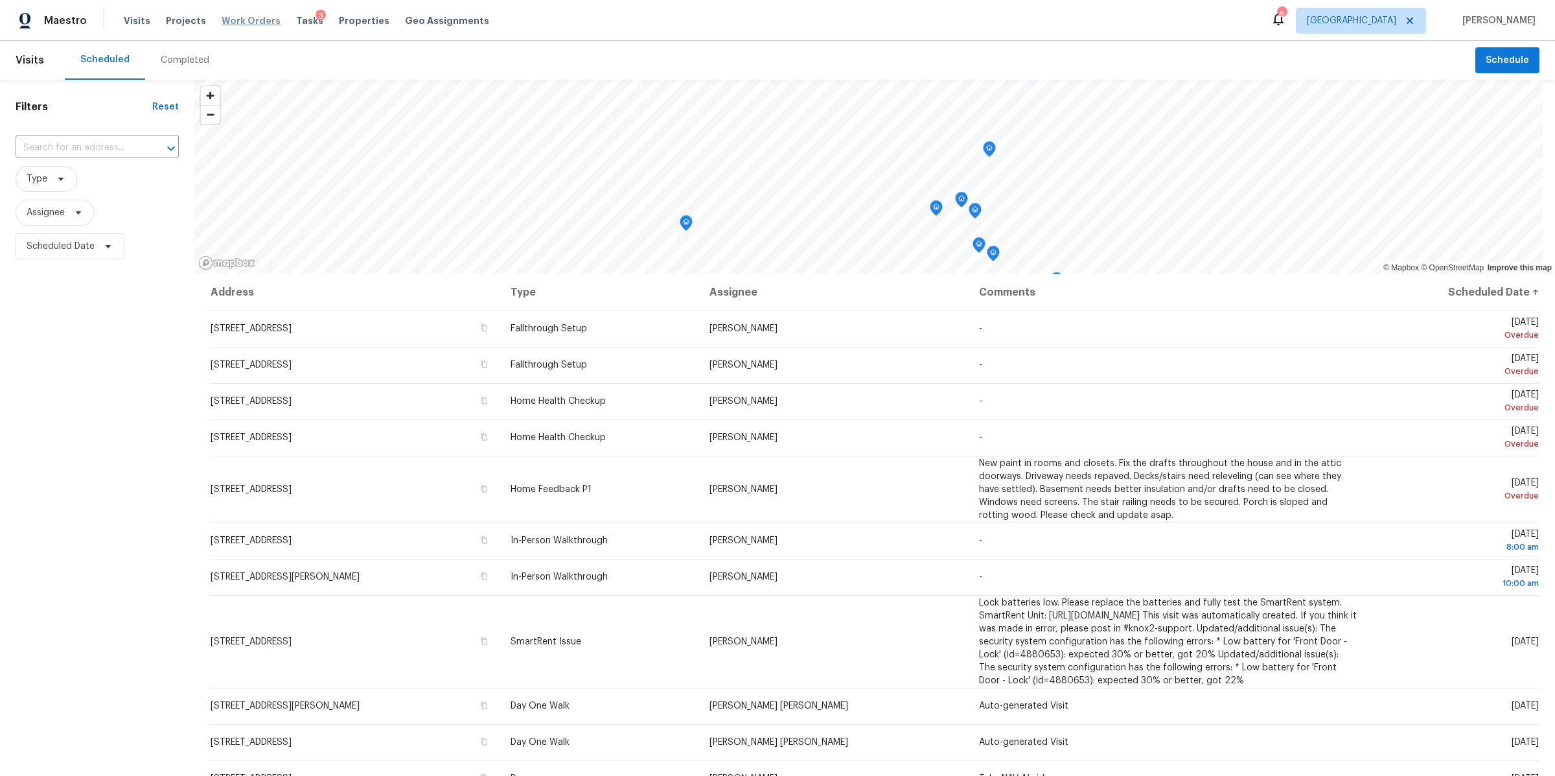
click at [245, 17] on span "Work Orders" at bounding box center [251, 20] width 59 height 13
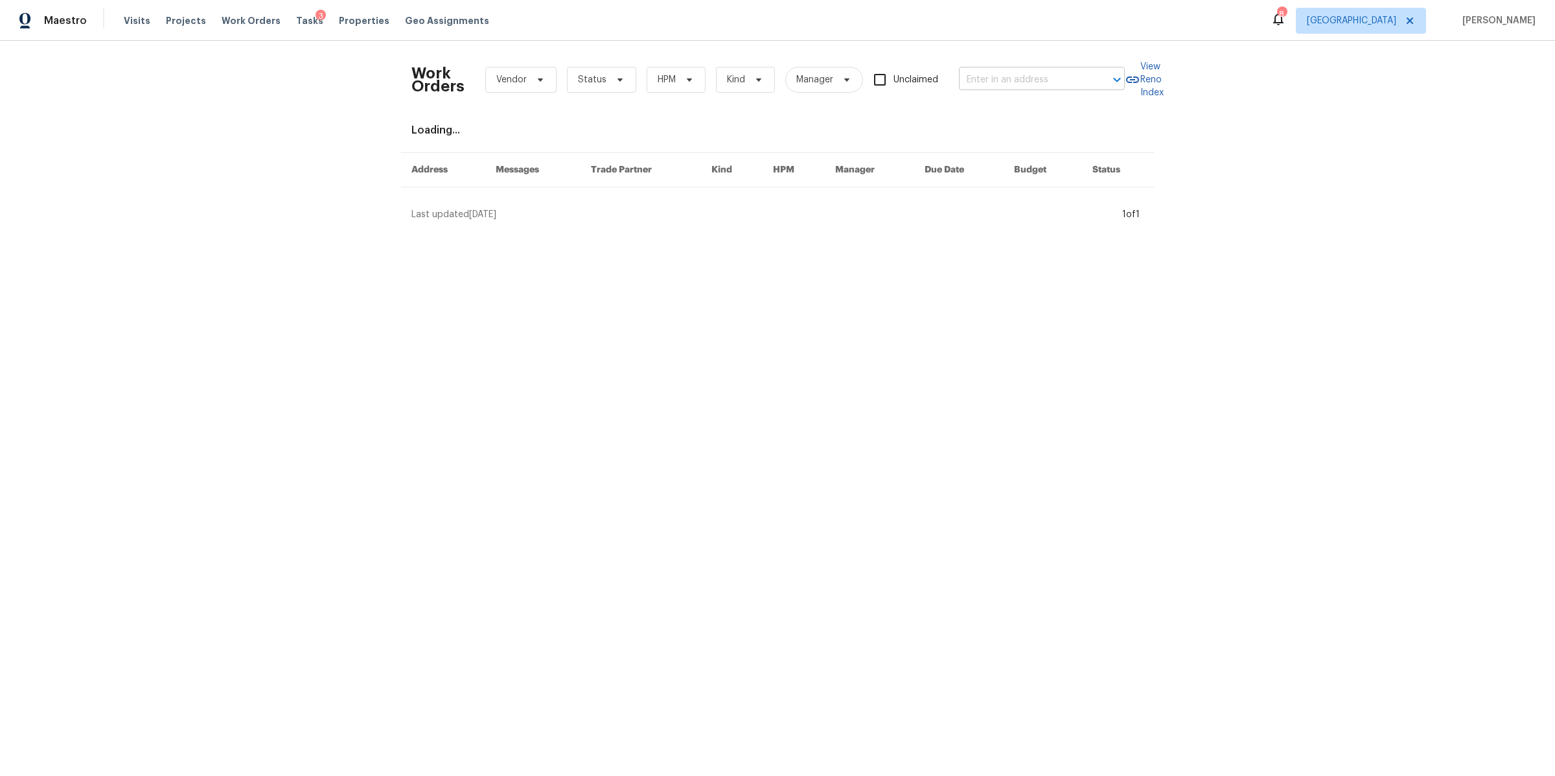
click at [1061, 84] on input "text" at bounding box center [1024, 80] width 130 height 20
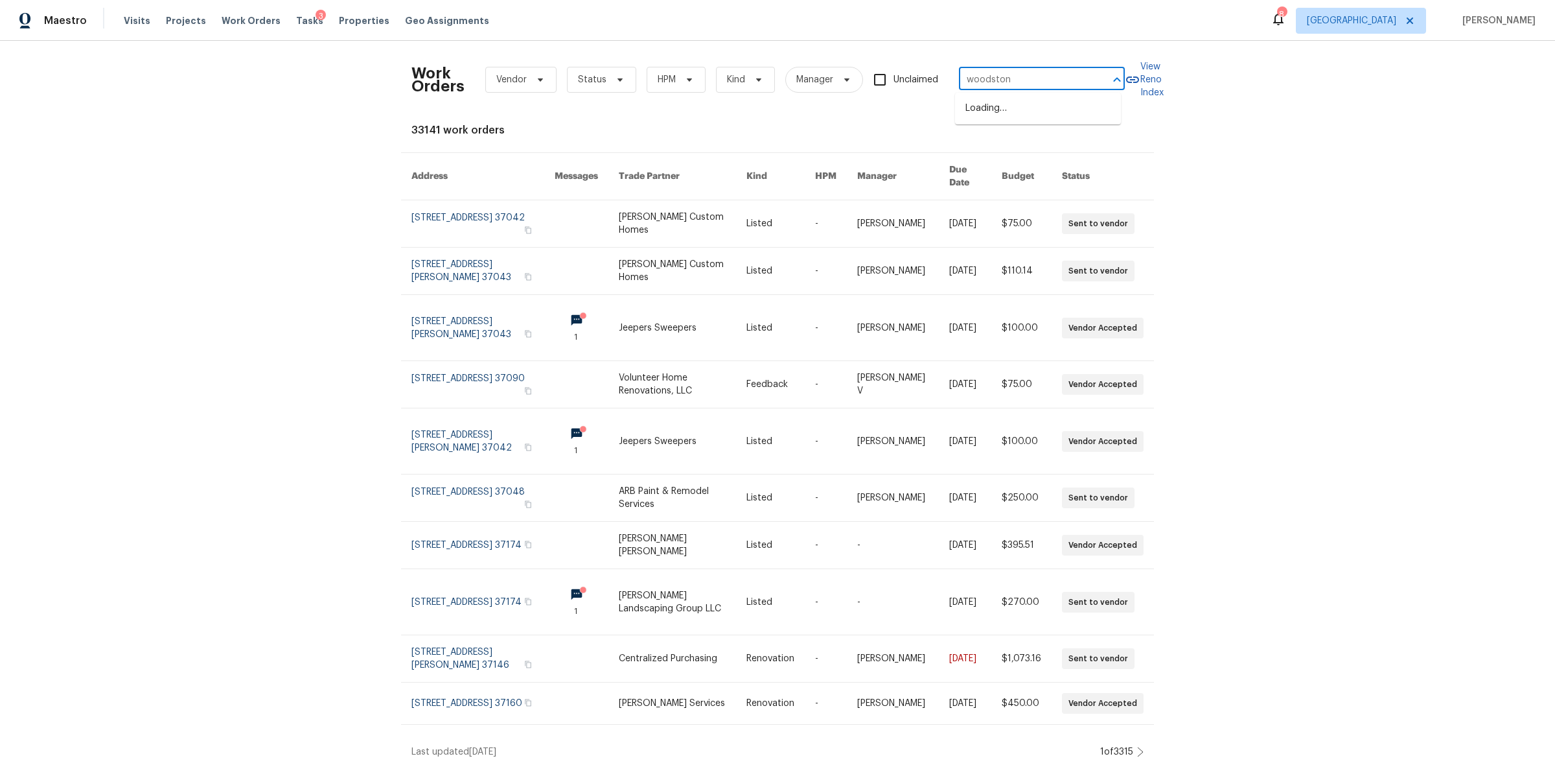
type input "woodstone"
click at [1028, 111] on li "824 N Woodstone Ln, Nashville, TN 37211" at bounding box center [1038, 108] width 166 height 21
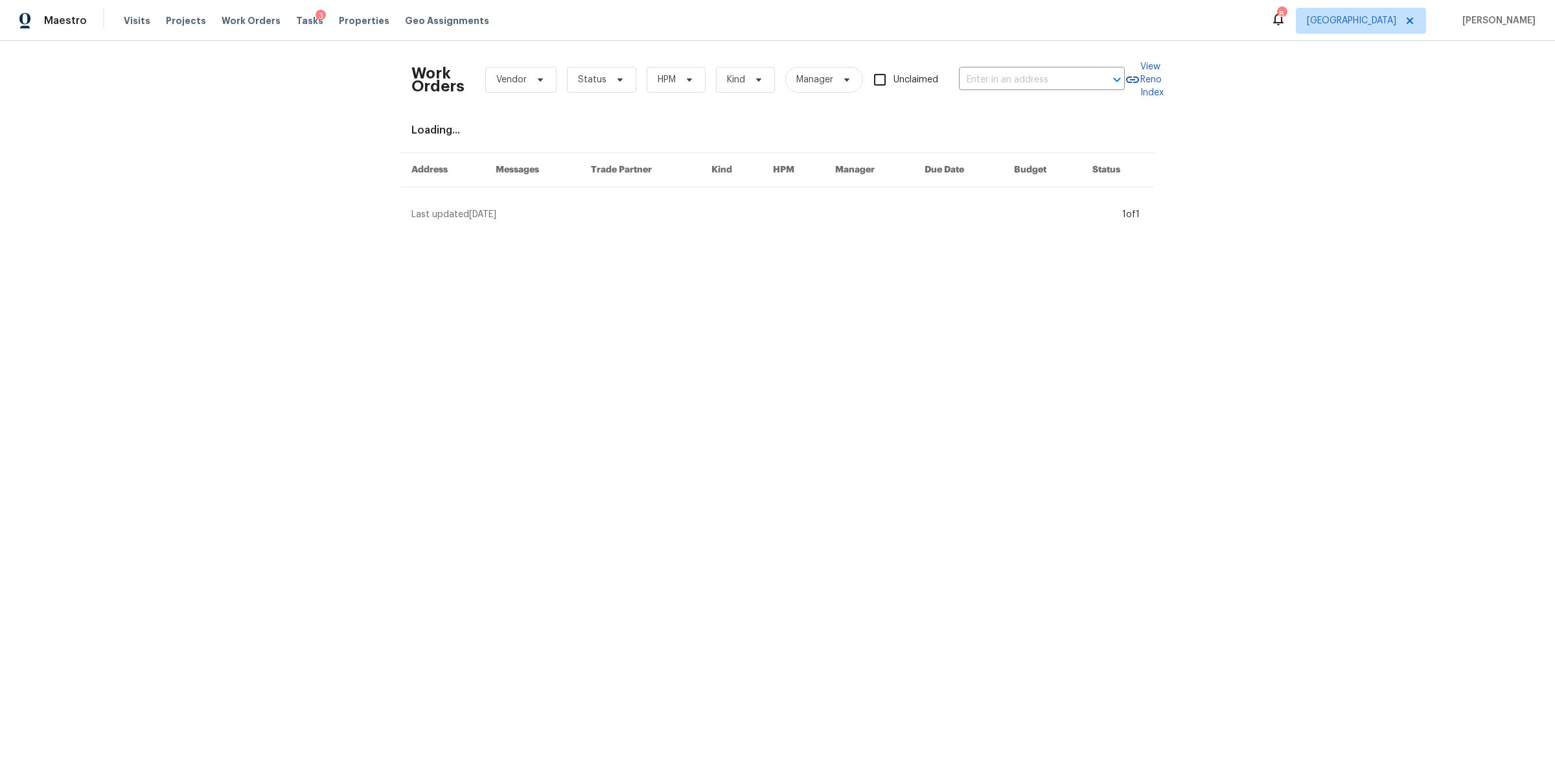
type input "824 N Woodstone Ln, Nashville, TN 37211"
